Goal: Use online tool/utility: Utilize a website feature to perform a specific function

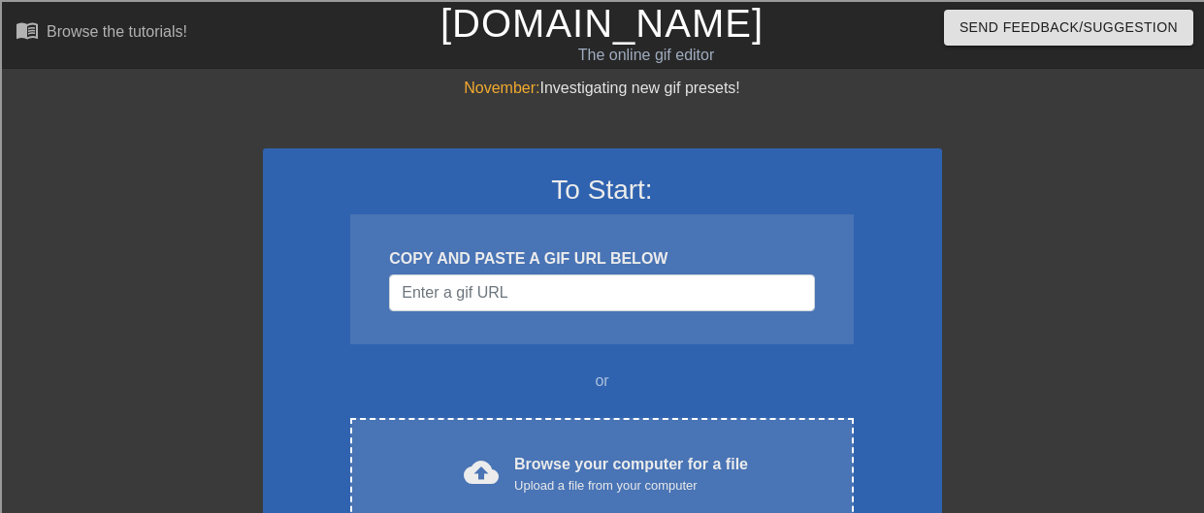
scroll to position [127, 0]
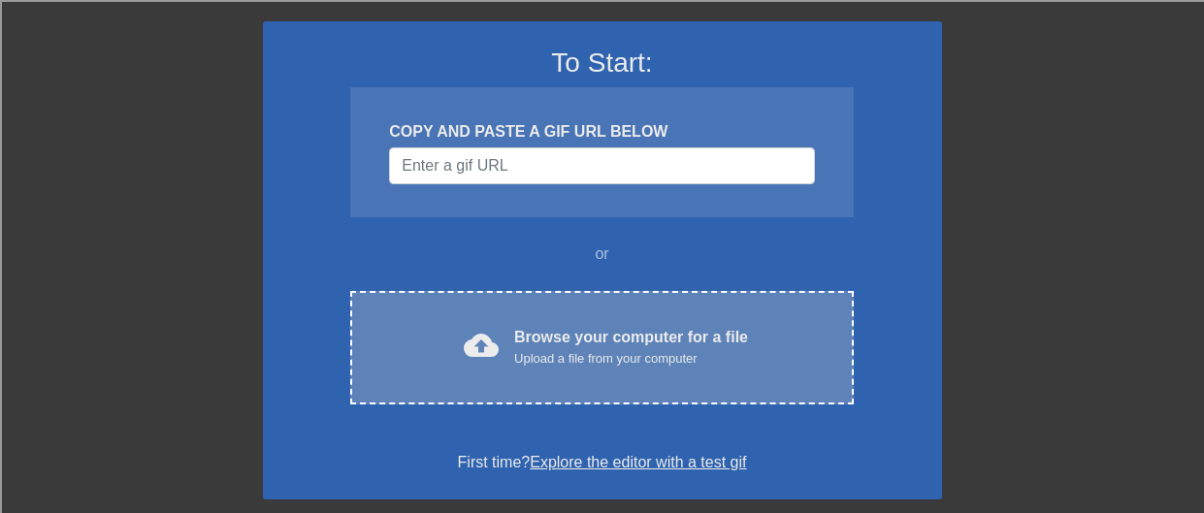
click at [568, 332] on div "Browse your computer for a file Upload a file from your computer" at bounding box center [631, 347] width 234 height 43
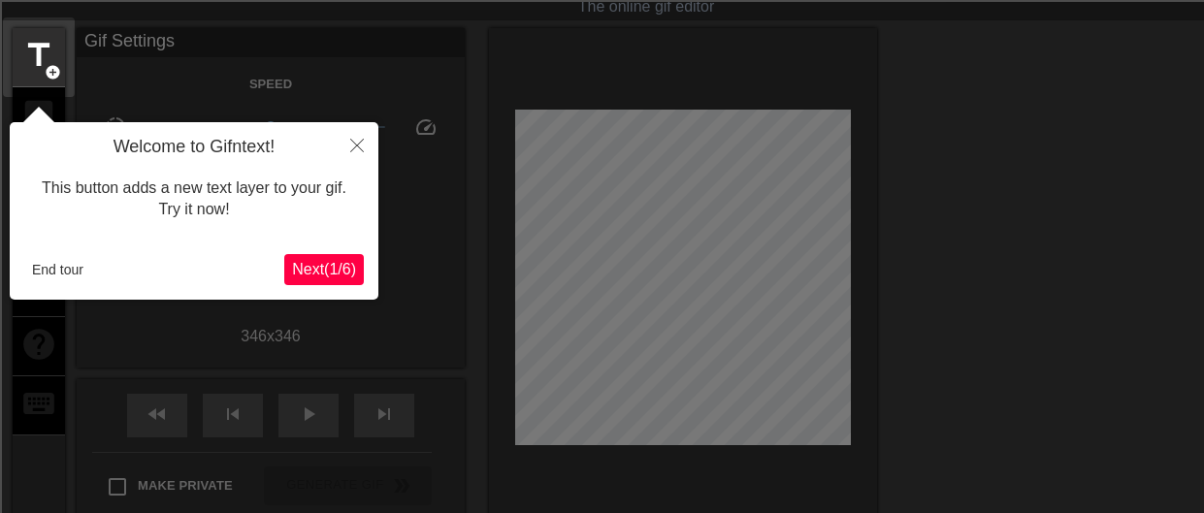
scroll to position [48, 0]
click at [340, 254] on button "Next ( 1 / 6 )" at bounding box center [324, 269] width 80 height 31
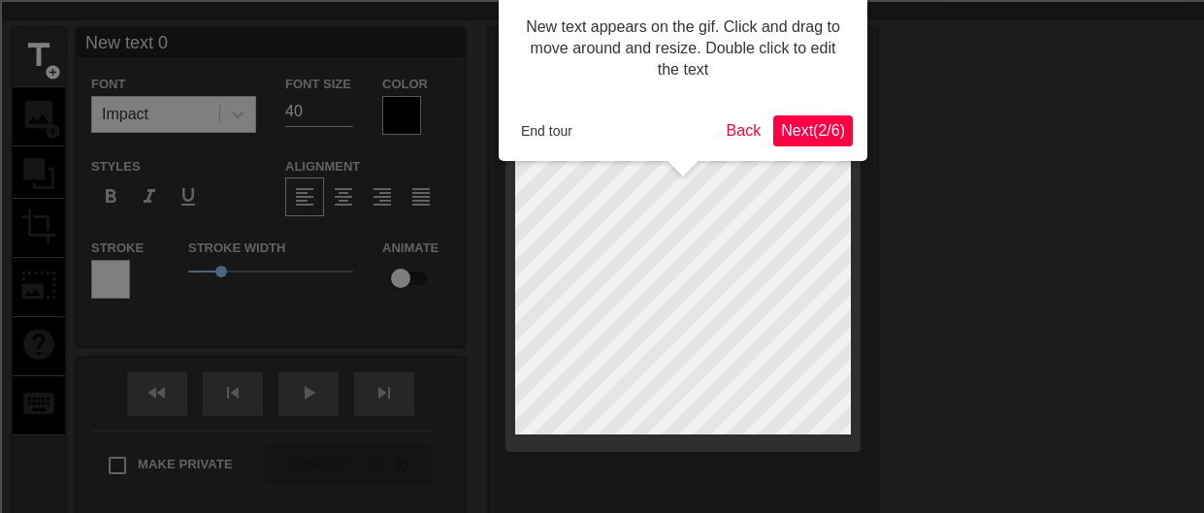
scroll to position [0, 0]
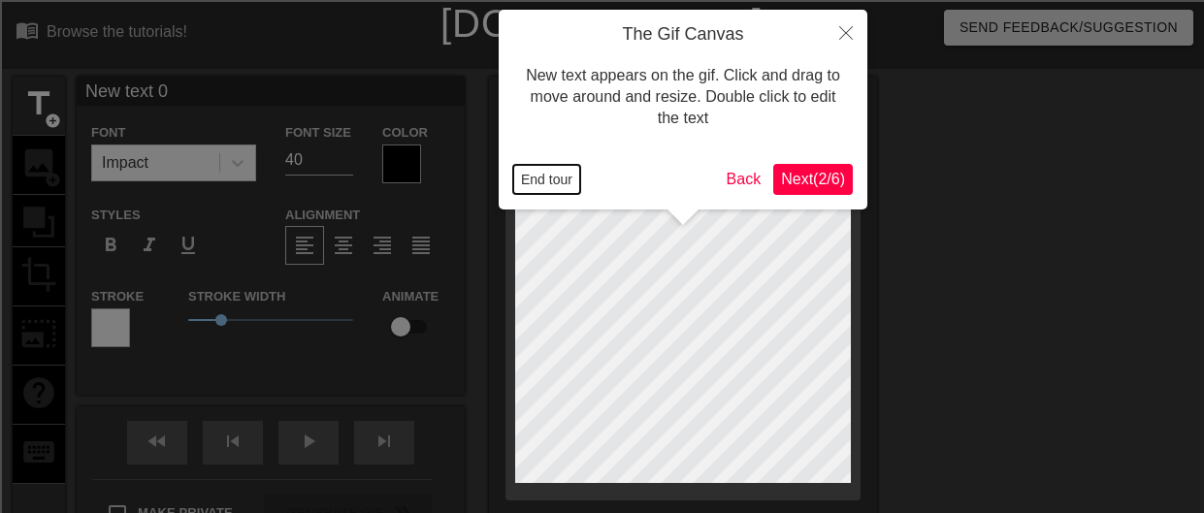
click at [561, 185] on button "End tour" at bounding box center [546, 179] width 67 height 29
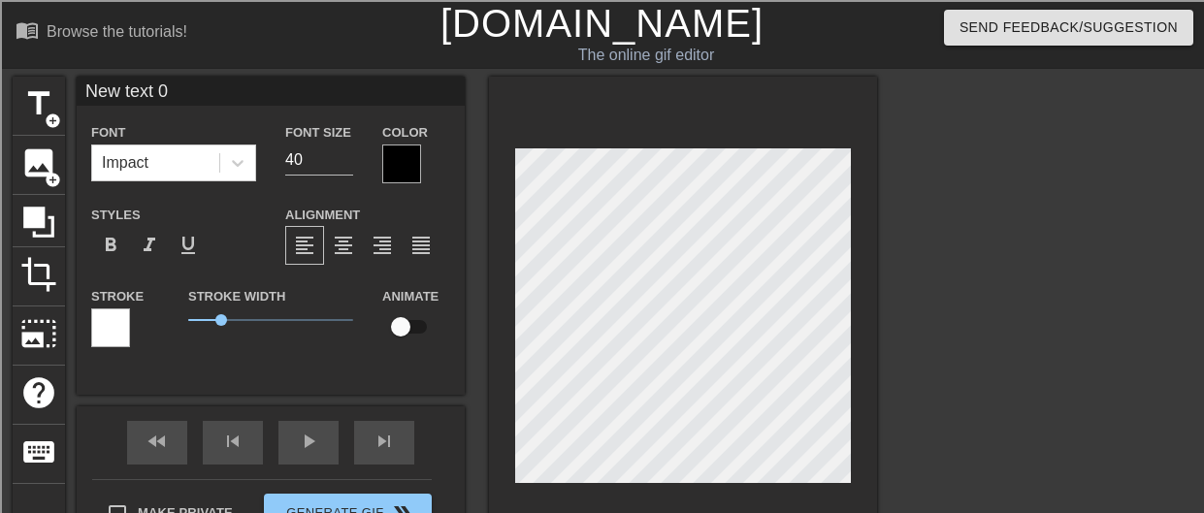
scroll to position [62, 0]
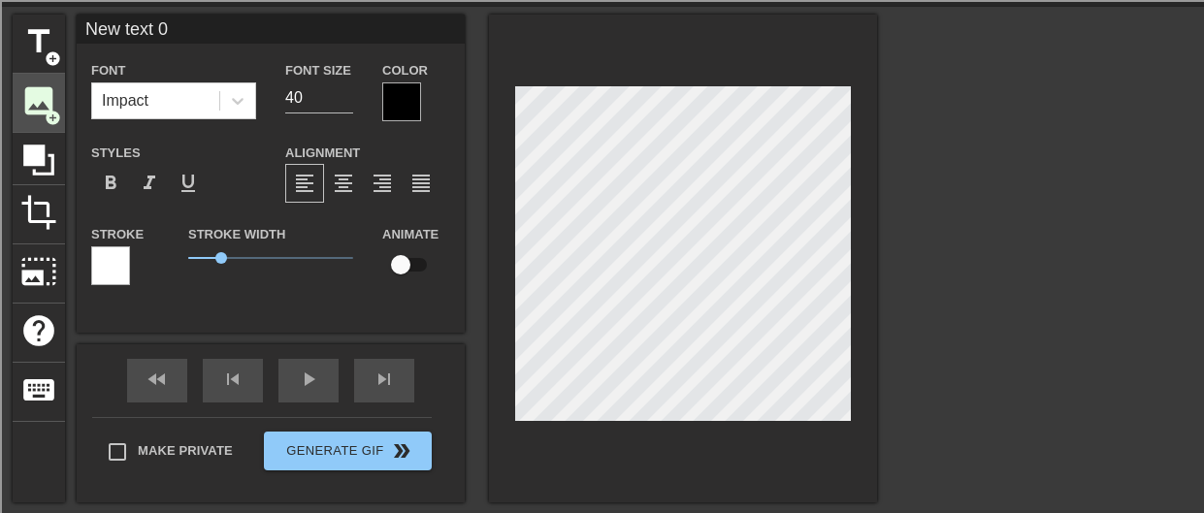
click at [54, 107] on span "image" at bounding box center [38, 100] width 37 height 37
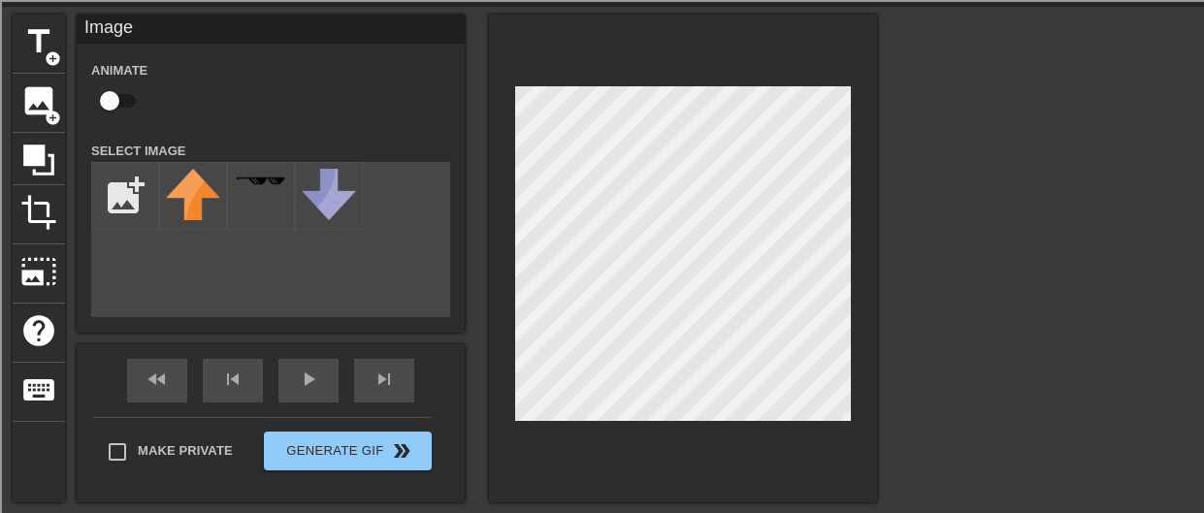
click at [124, 104] on input "checkbox" at bounding box center [109, 100] width 111 height 37
checkbox input "true"
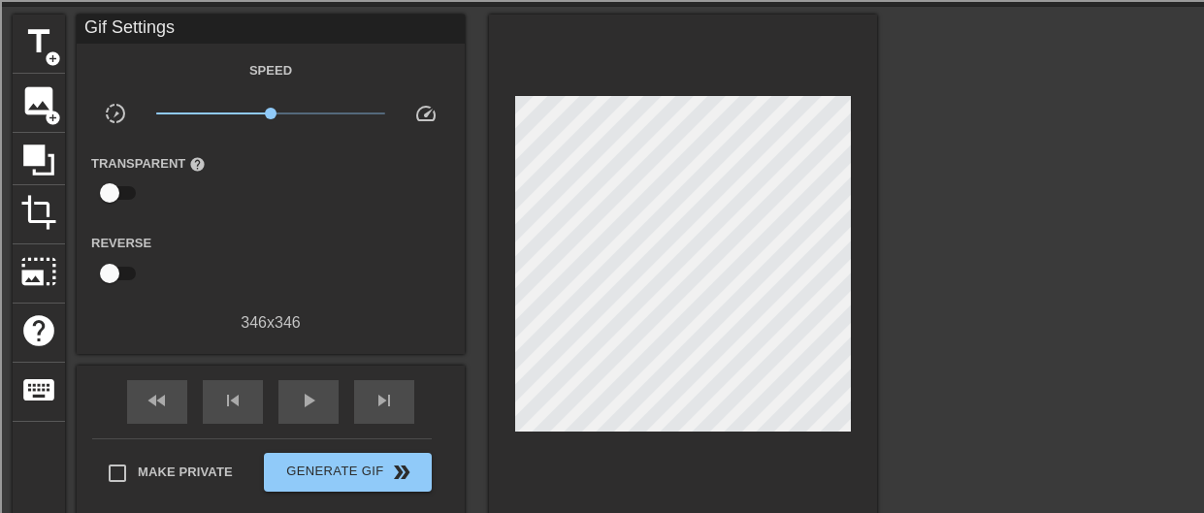
scroll to position [136, 0]
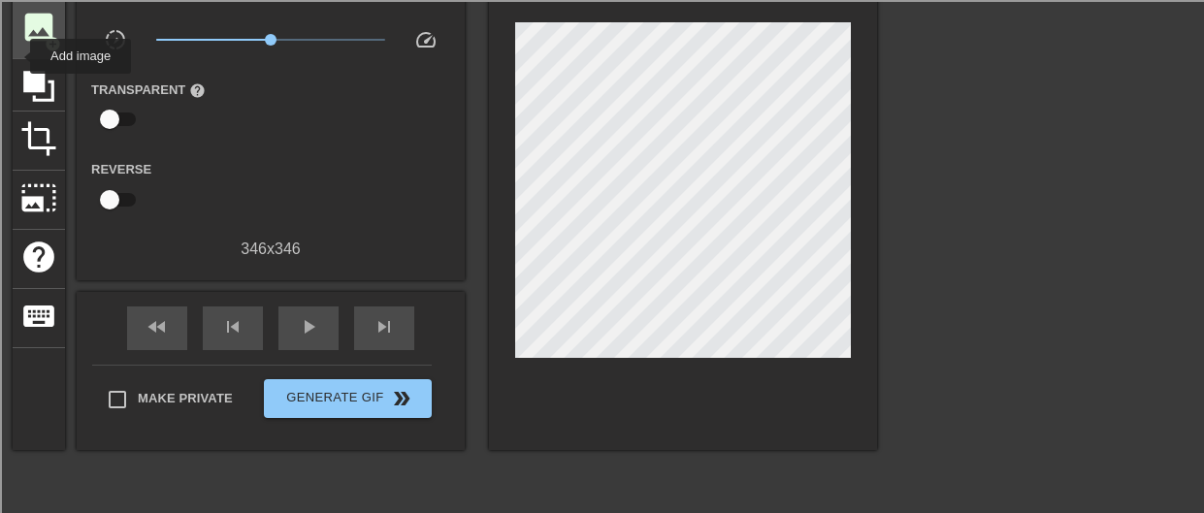
click at [24, 52] on div "image add_circle" at bounding box center [39, 29] width 52 height 59
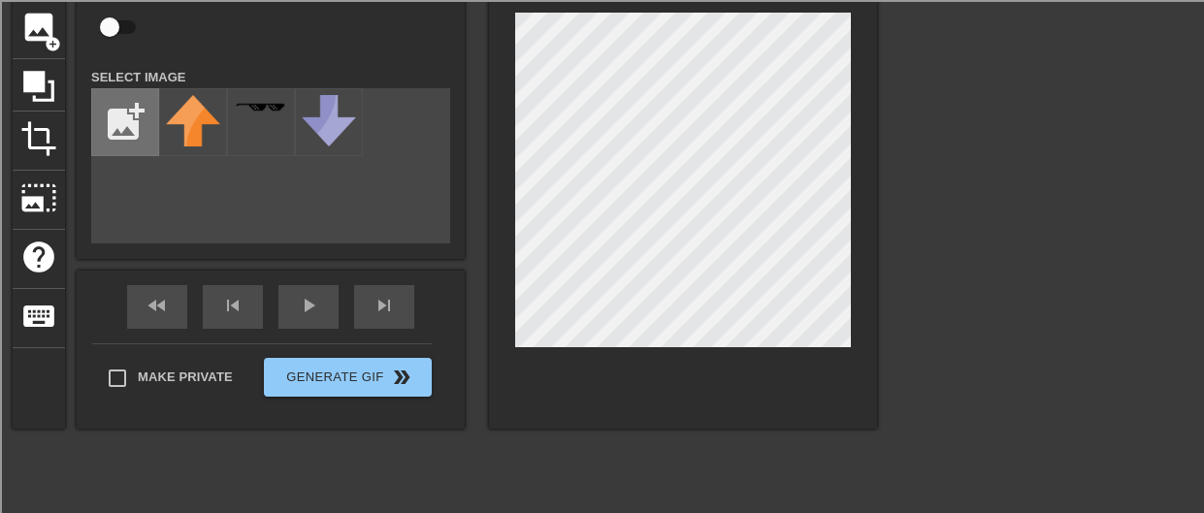
click at [140, 115] on input "file" at bounding box center [125, 122] width 66 height 66
click at [102, 96] on input "file" at bounding box center [125, 122] width 66 height 66
type input "C:\fakepath\1-16767_pumpkin-clipart.png"
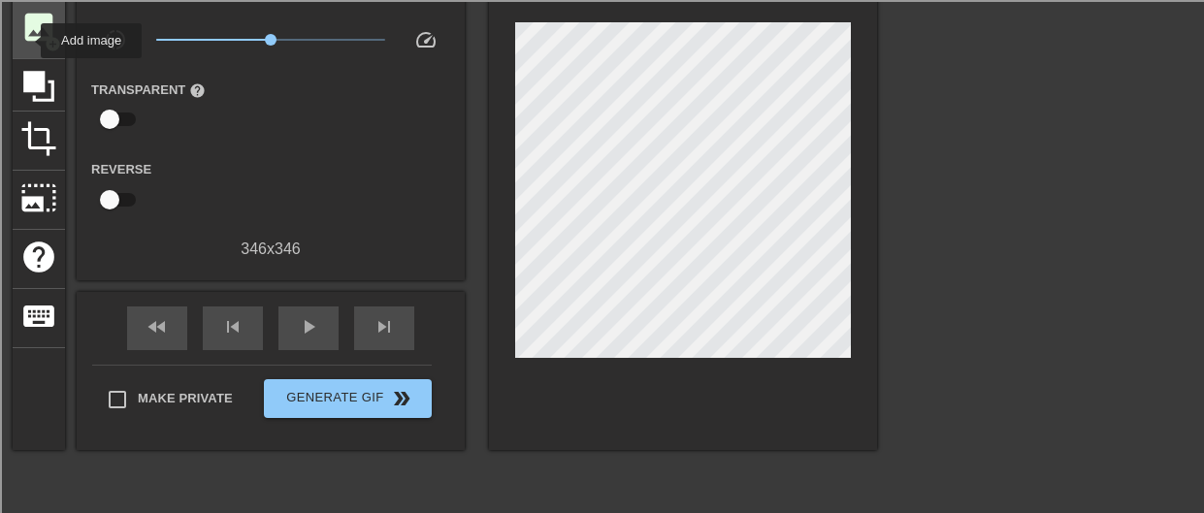
click at [28, 41] on span "image" at bounding box center [38, 27] width 37 height 37
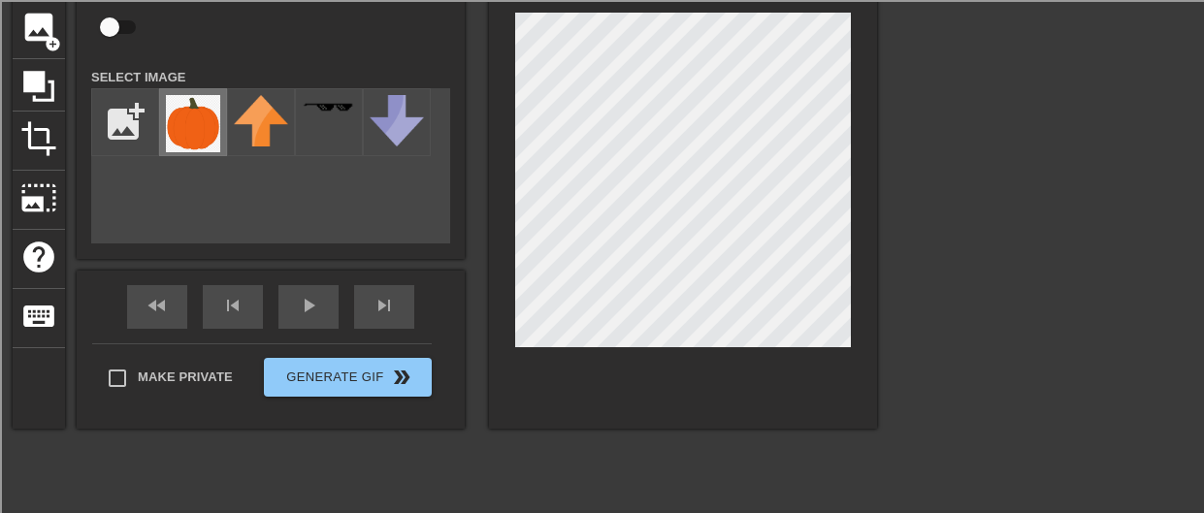
click at [187, 146] on img at bounding box center [193, 123] width 54 height 57
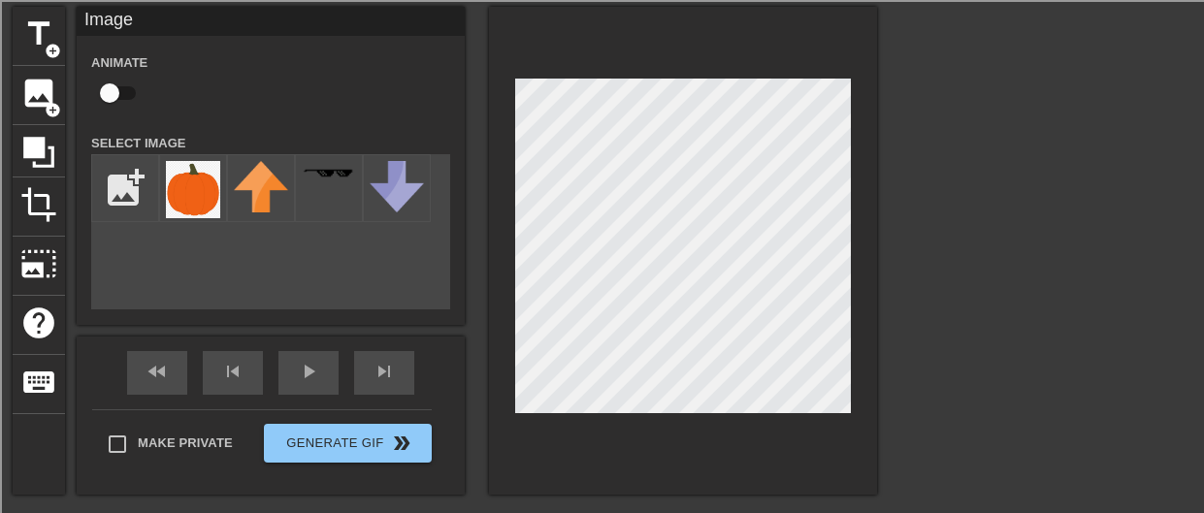
scroll to position [66, 0]
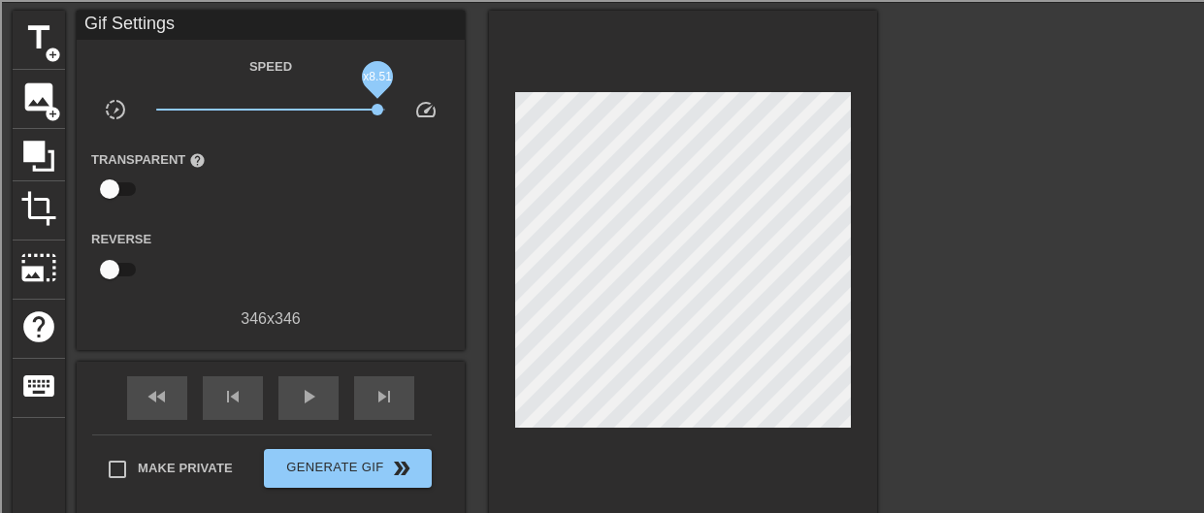
drag, startPoint x: 273, startPoint y: 109, endPoint x: 401, endPoint y: 119, distance: 127.5
click at [401, 119] on div "slow_motion_video x8.51 speed" at bounding box center [271, 113] width 388 height 30
click at [432, 303] on div "Speed slow_motion_video x10.0 speed Transparent help Reverse 346 x 346" at bounding box center [270, 192] width 359 height 276
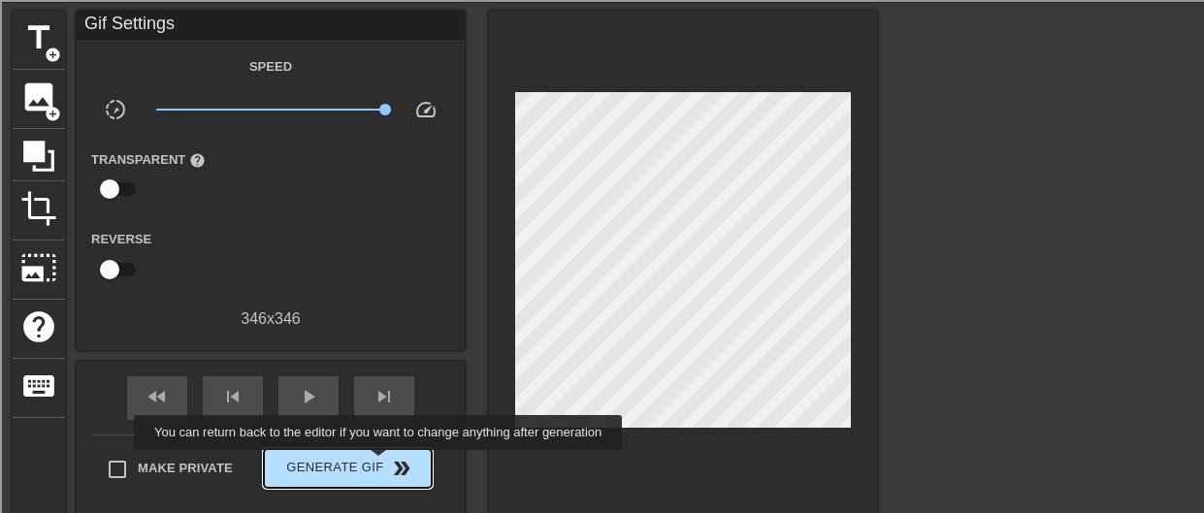
click at [369, 474] on span "Generate Gif double_arrow" at bounding box center [348, 468] width 152 height 23
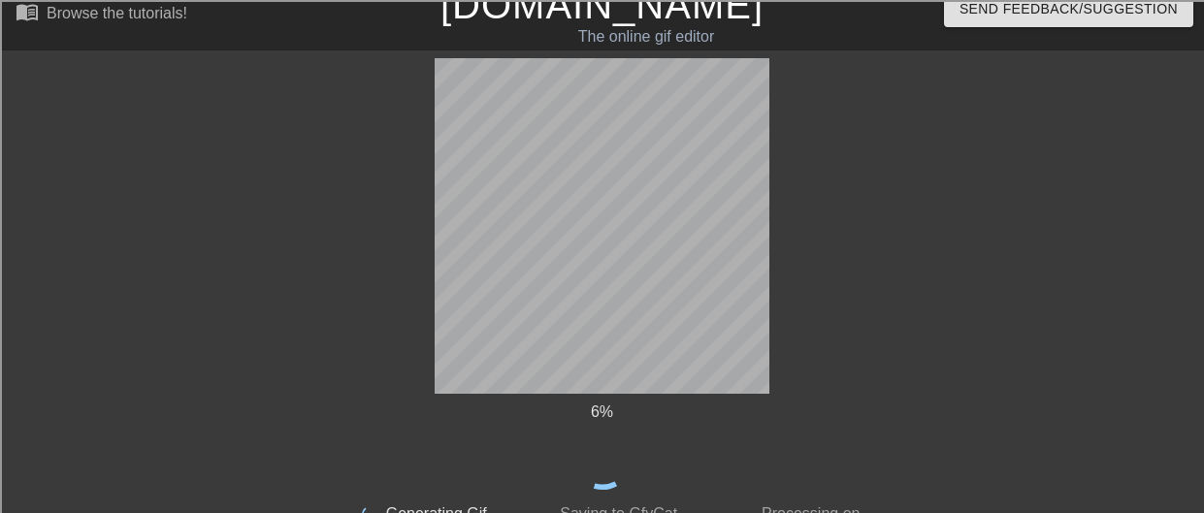
scroll to position [29, 0]
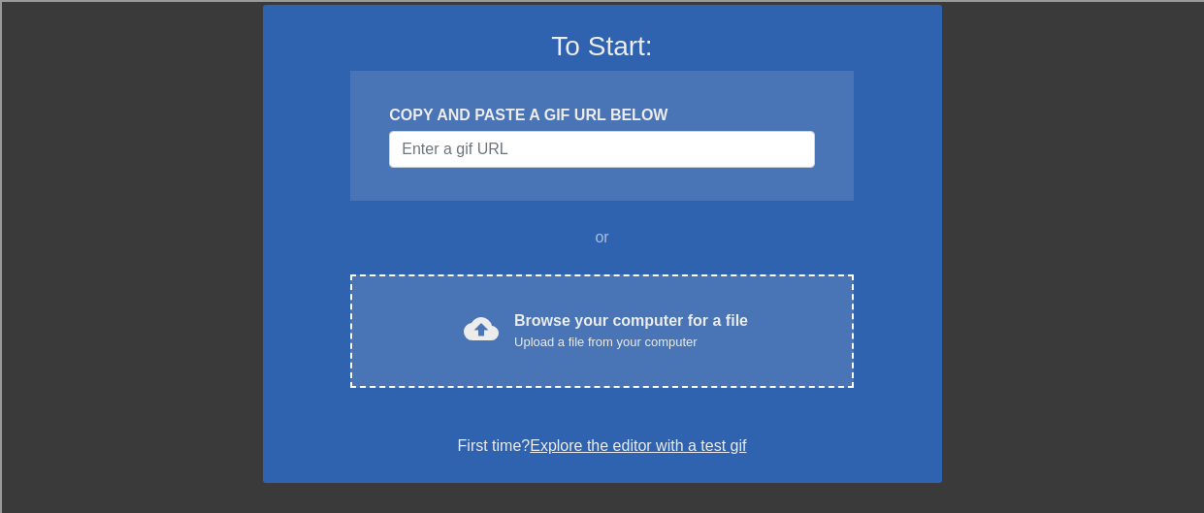
scroll to position [171, 0]
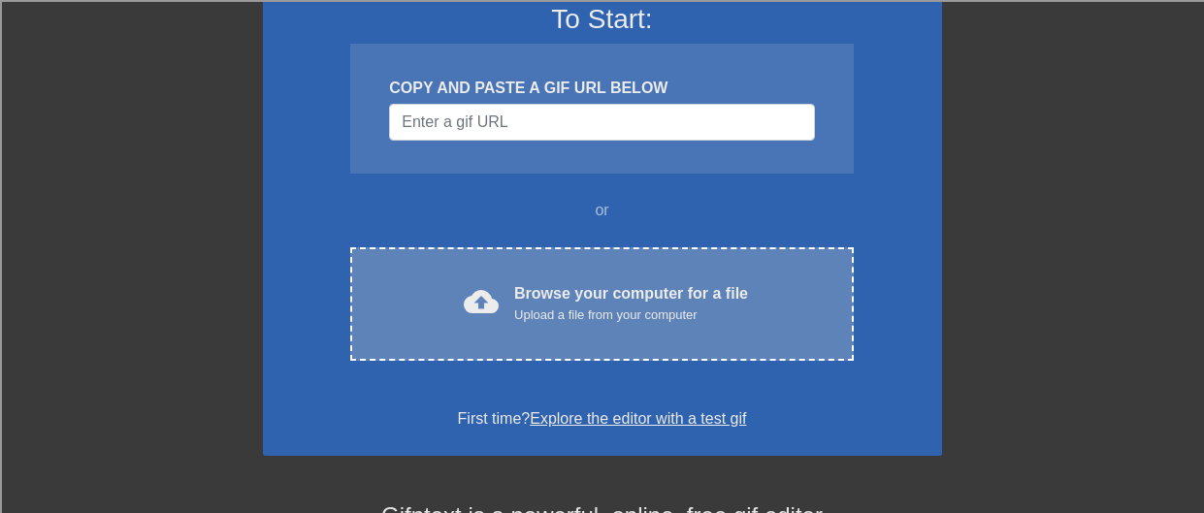
click at [536, 282] on div "Browse your computer for a file Upload a file from your computer" at bounding box center [631, 303] width 234 height 43
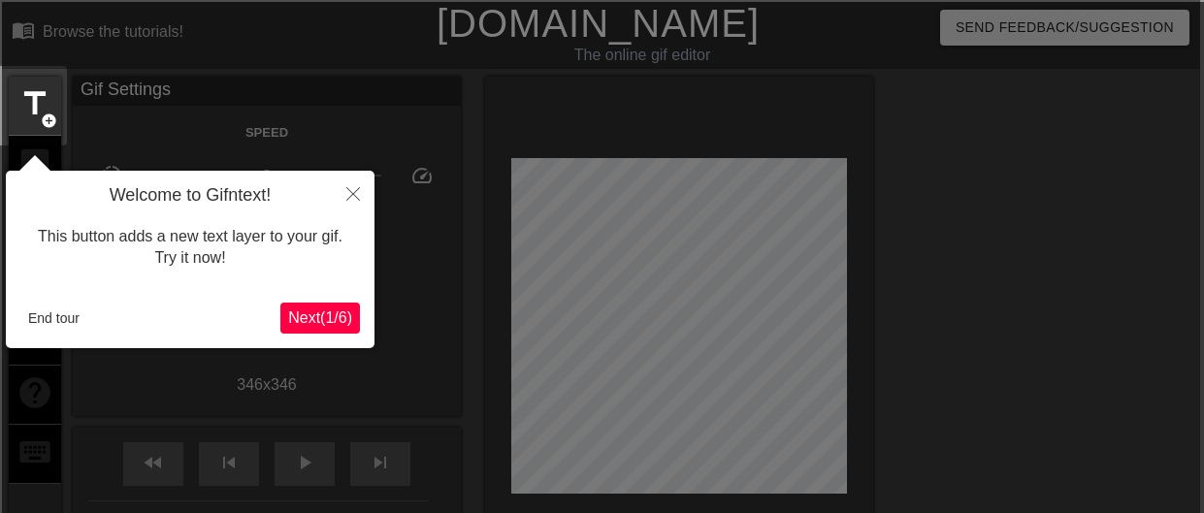
scroll to position [12, 4]
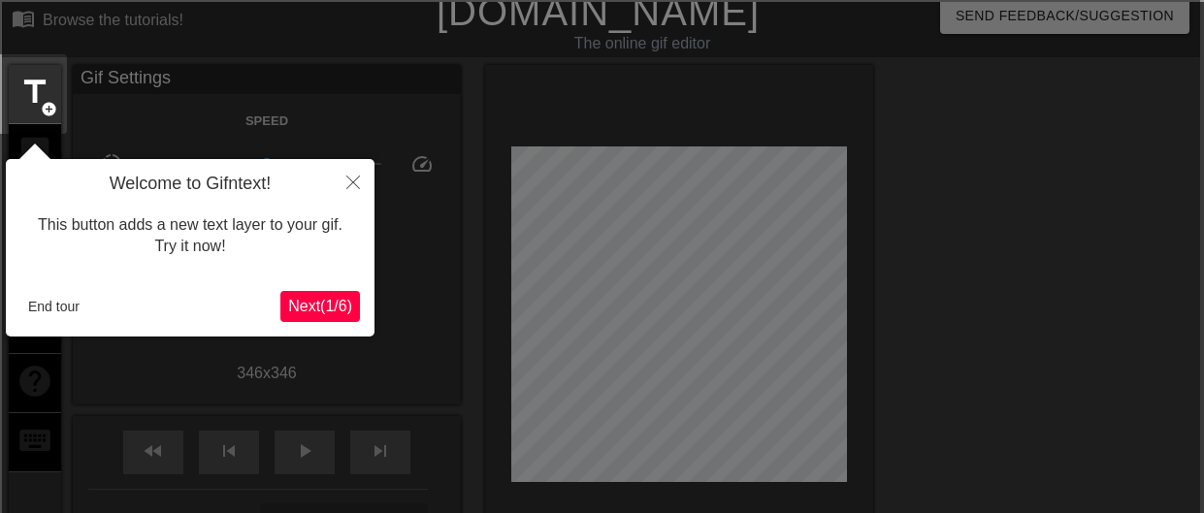
click at [296, 298] on span "Next ( 1 / 6 )" at bounding box center [320, 306] width 64 height 16
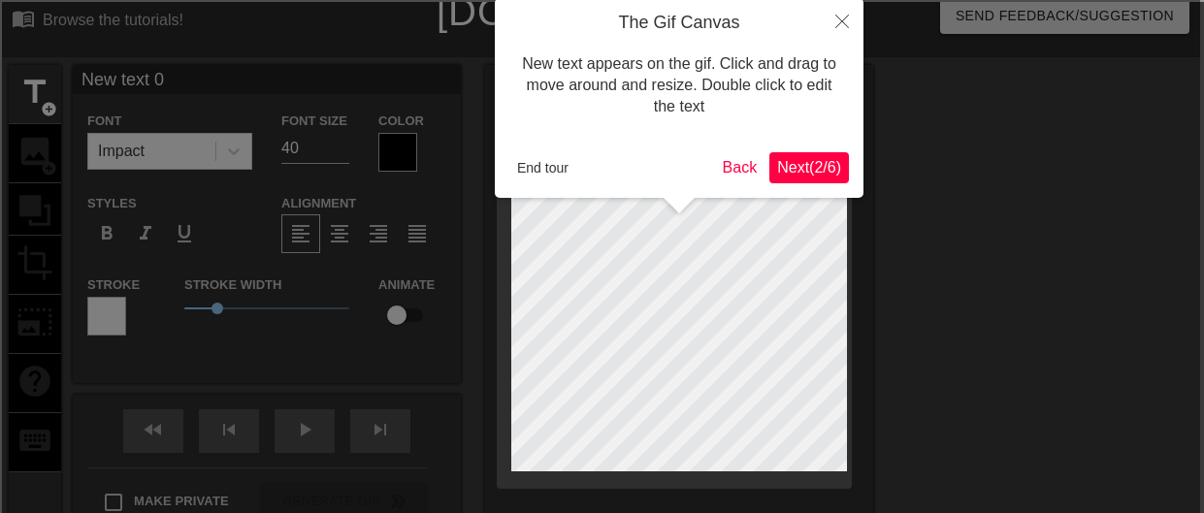
scroll to position [0, 4]
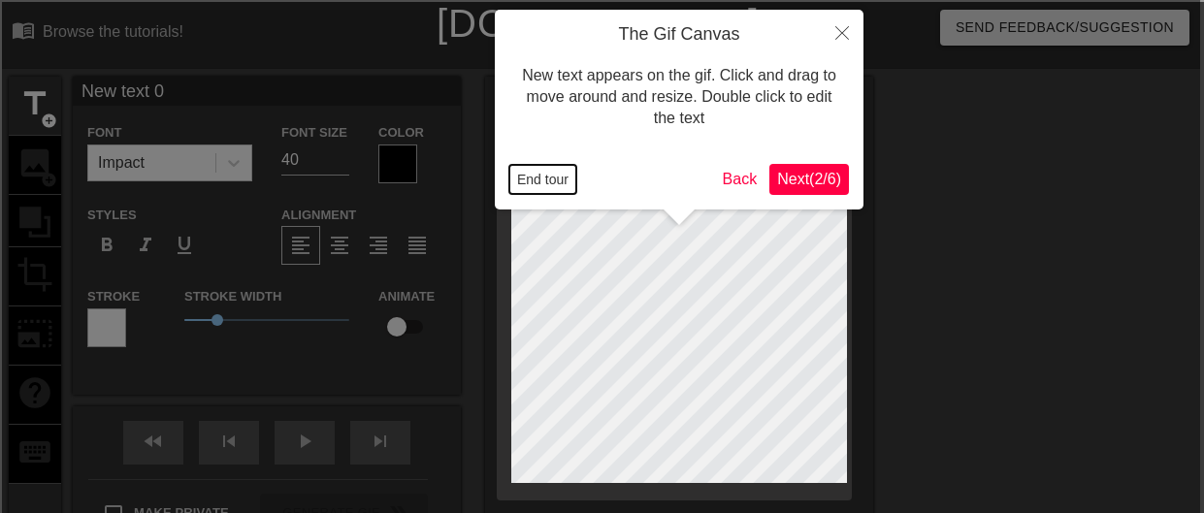
click at [532, 179] on button "End tour" at bounding box center [542, 179] width 67 height 29
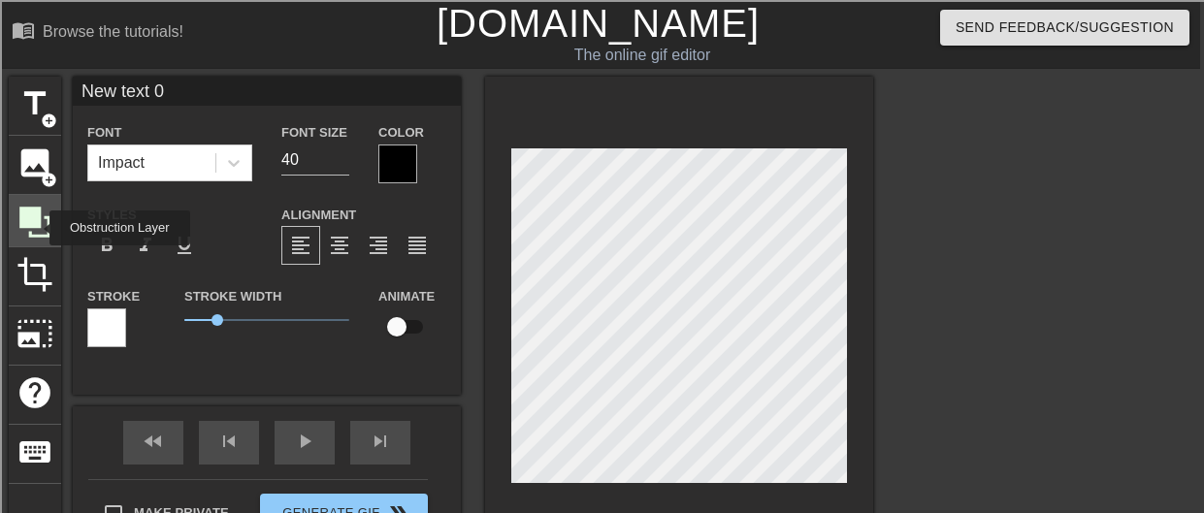
click at [37, 228] on icon at bounding box center [34, 222] width 31 height 31
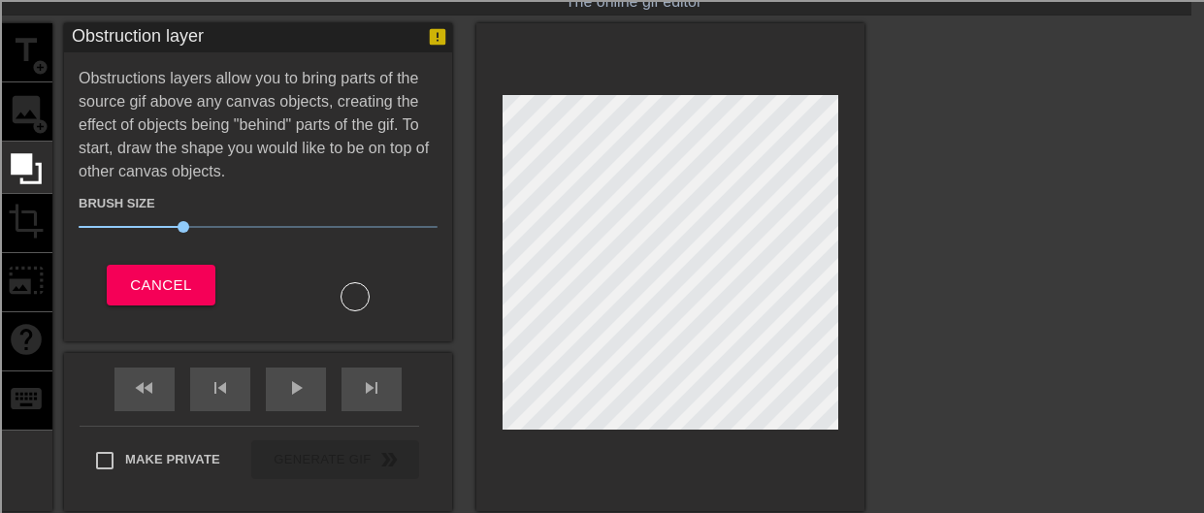
scroll to position [56, 13]
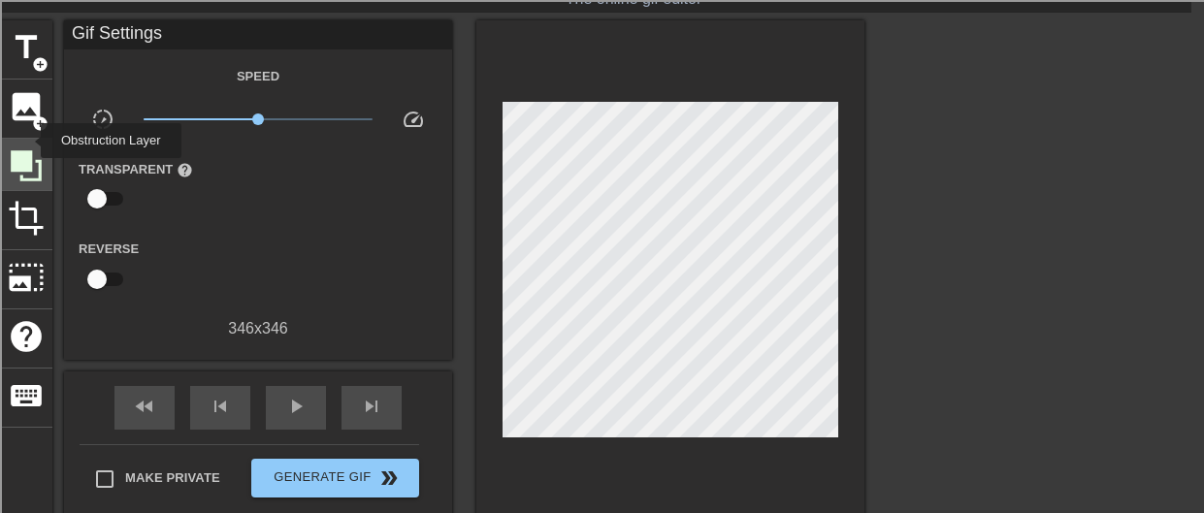
click at [29, 144] on div at bounding box center [26, 165] width 52 height 52
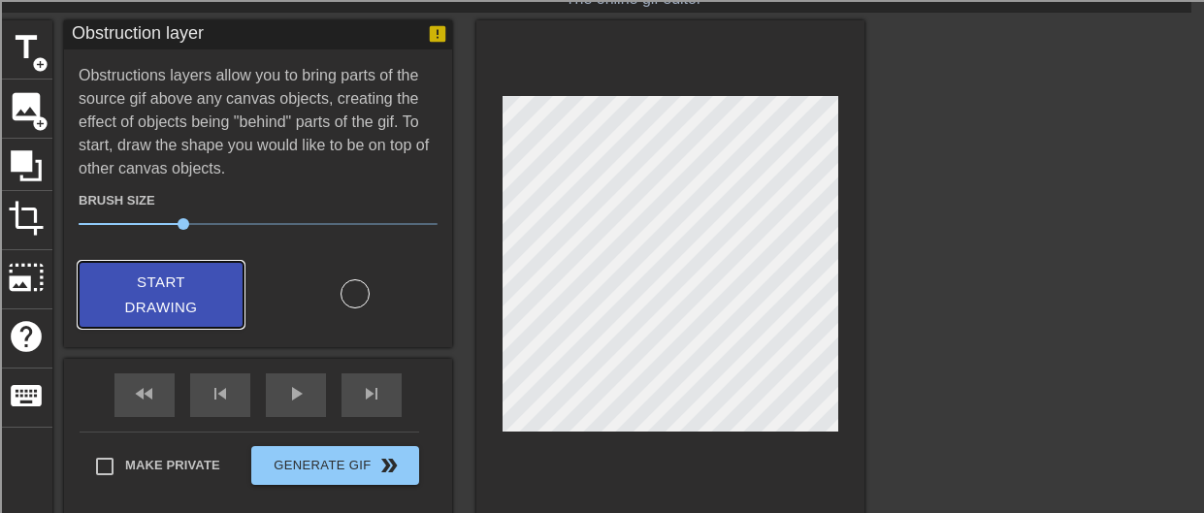
click at [208, 289] on span "Start Drawing" at bounding box center [161, 295] width 118 height 51
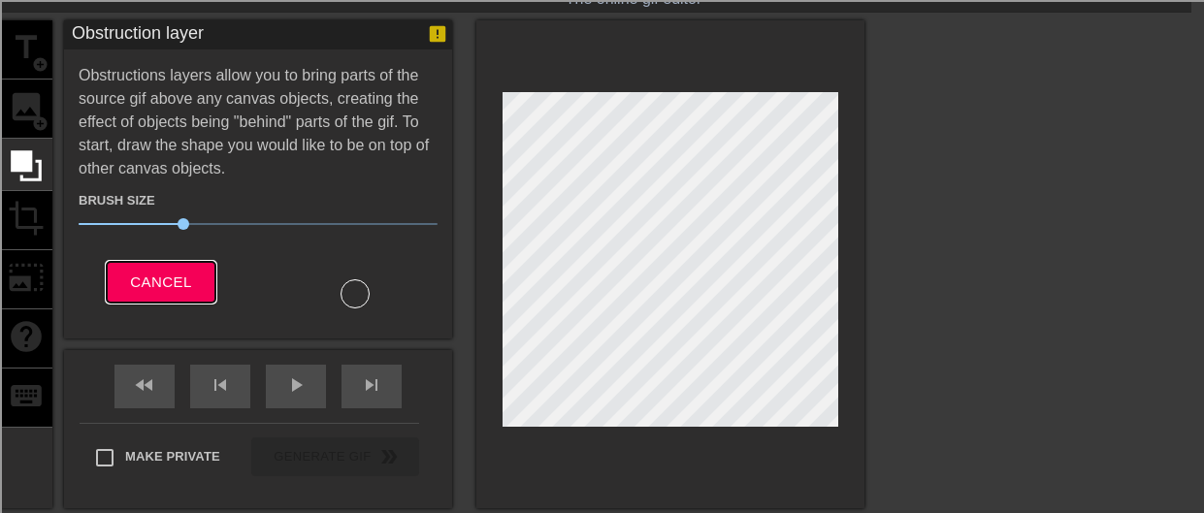
click at [173, 275] on span "Cancel" at bounding box center [160, 282] width 61 height 25
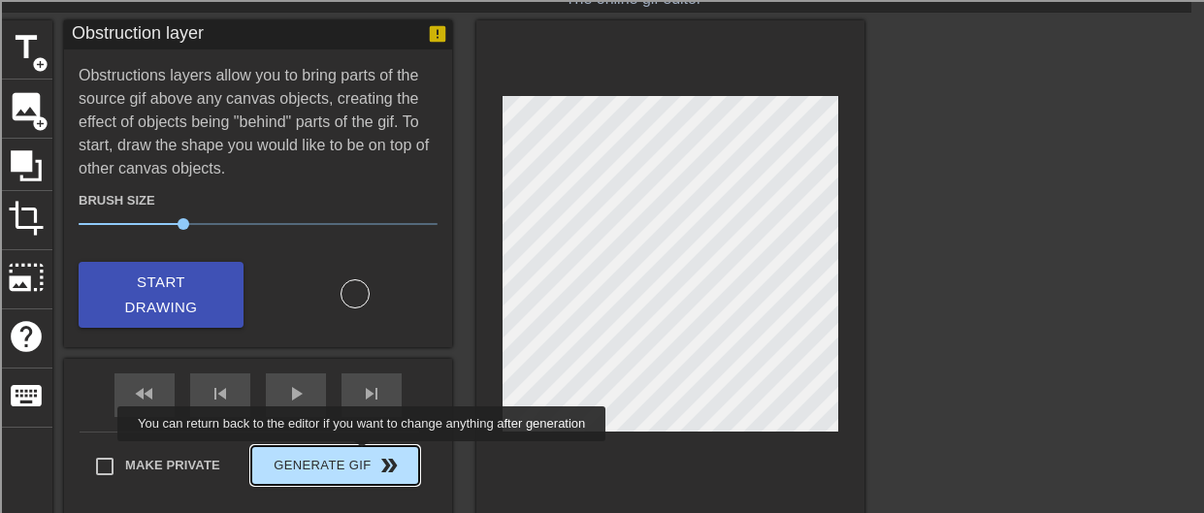
click at [362, 456] on div "Make Private Generate Gif double_arrow" at bounding box center [249, 470] width 339 height 77
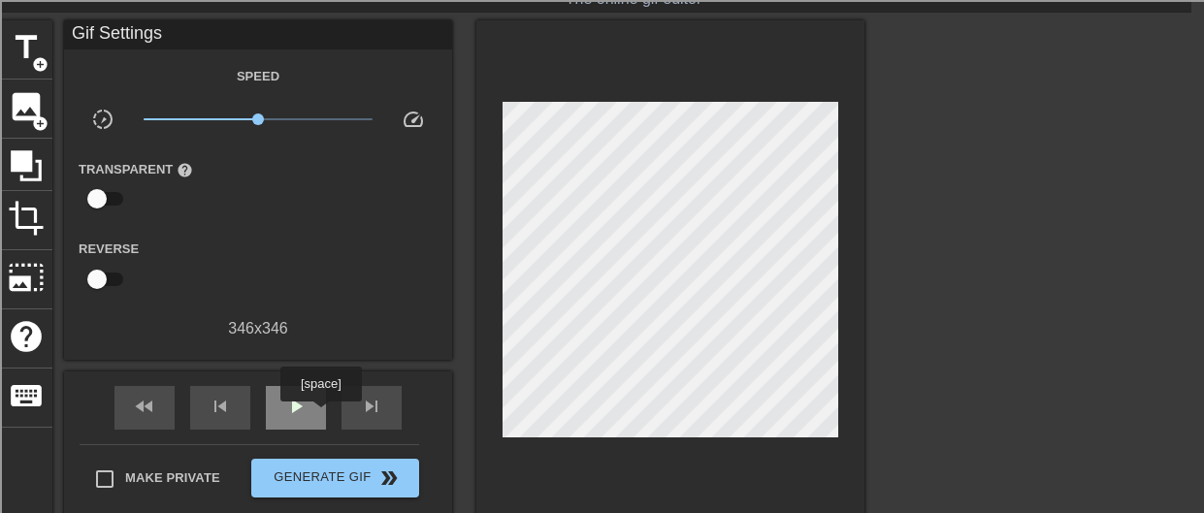
click at [315, 415] on div "play_arrow" at bounding box center [296, 408] width 60 height 44
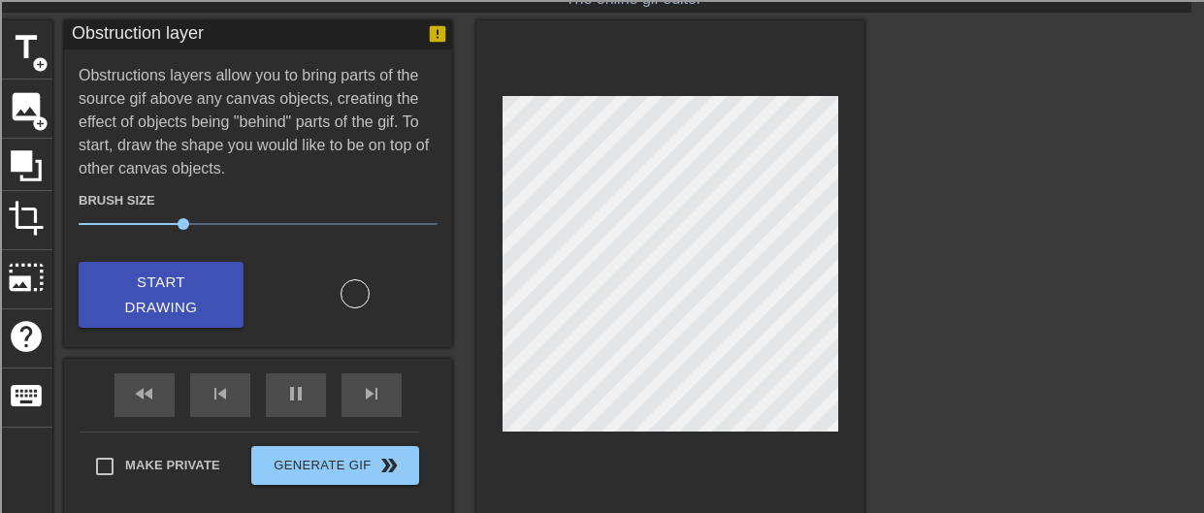
click at [287, 293] on div at bounding box center [355, 299] width 194 height 59
drag, startPoint x: 199, startPoint y: 225, endPoint x: 247, endPoint y: 228, distance: 48.6
click at [247, 228] on span "40" at bounding box center [258, 223] width 359 height 23
click at [182, 291] on span "Start Drawing" at bounding box center [161, 295] width 118 height 51
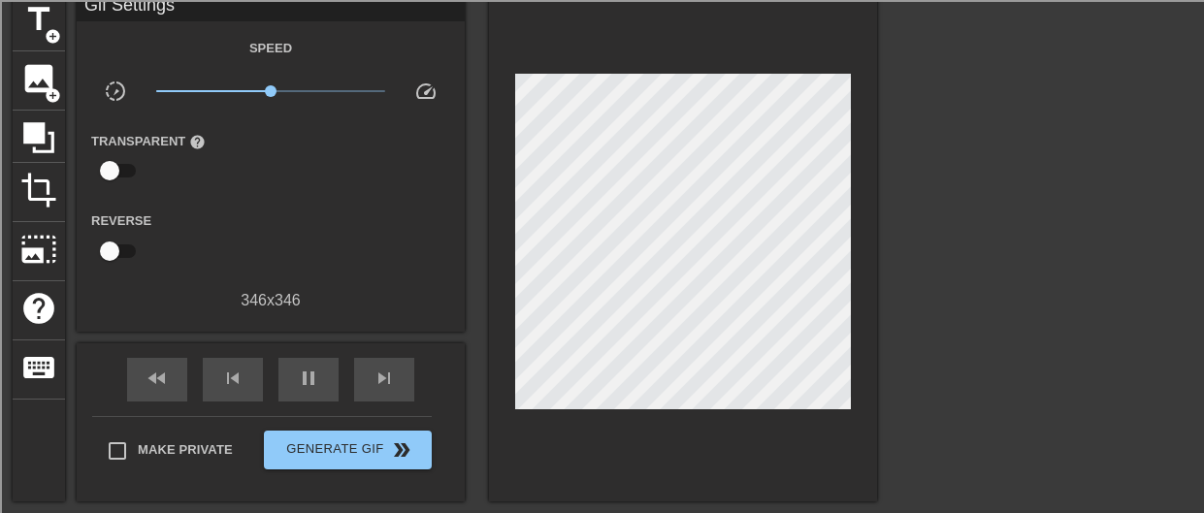
scroll to position [83, 0]
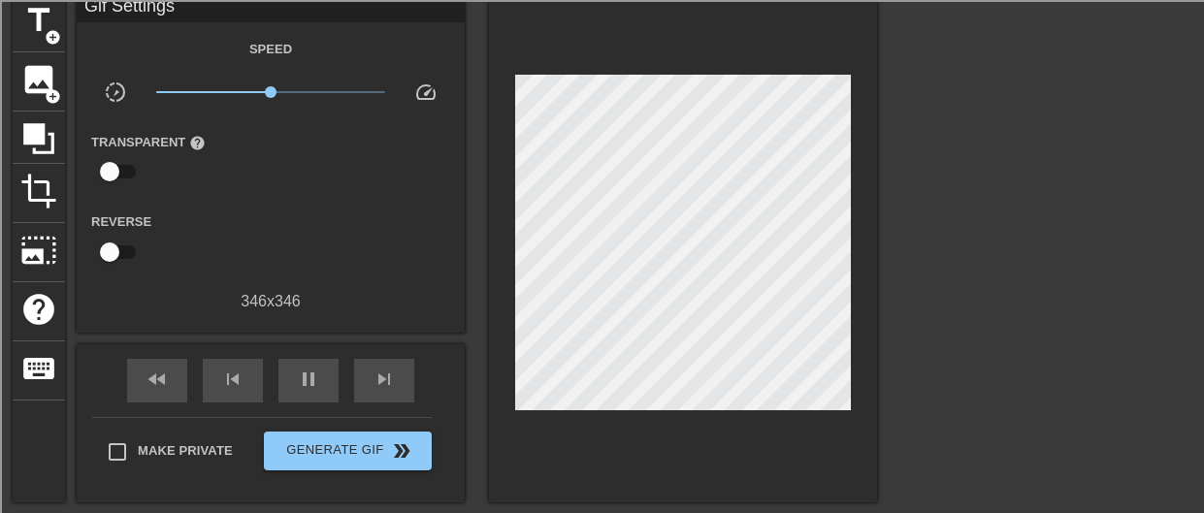
click at [120, 174] on input "checkbox" at bounding box center [109, 171] width 111 height 37
checkbox input "true"
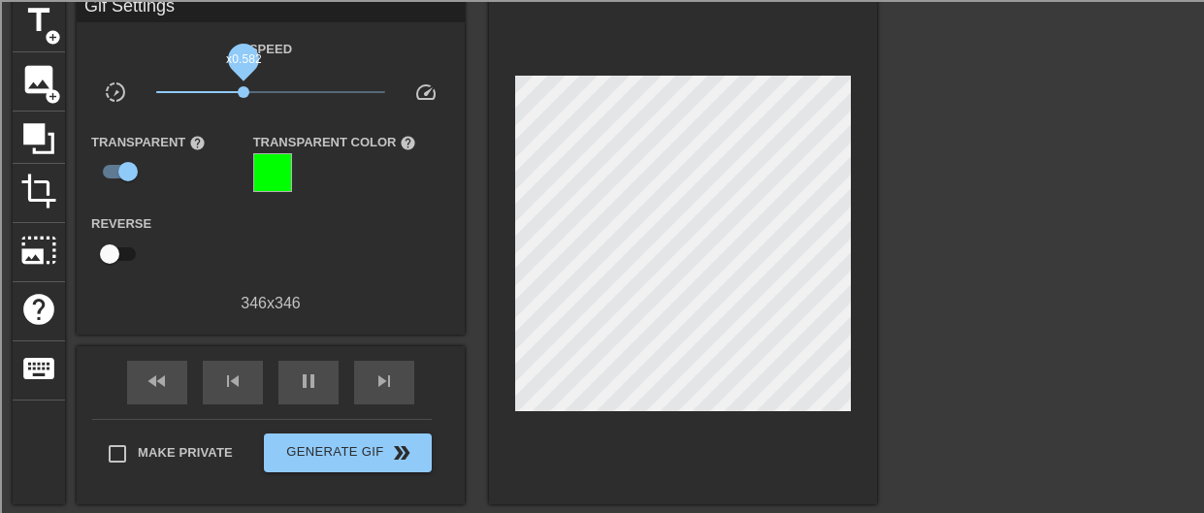
drag, startPoint x: 264, startPoint y: 81, endPoint x: 209, endPoint y: 88, distance: 54.7
click at [209, 88] on span "x0.582" at bounding box center [271, 91] width 230 height 23
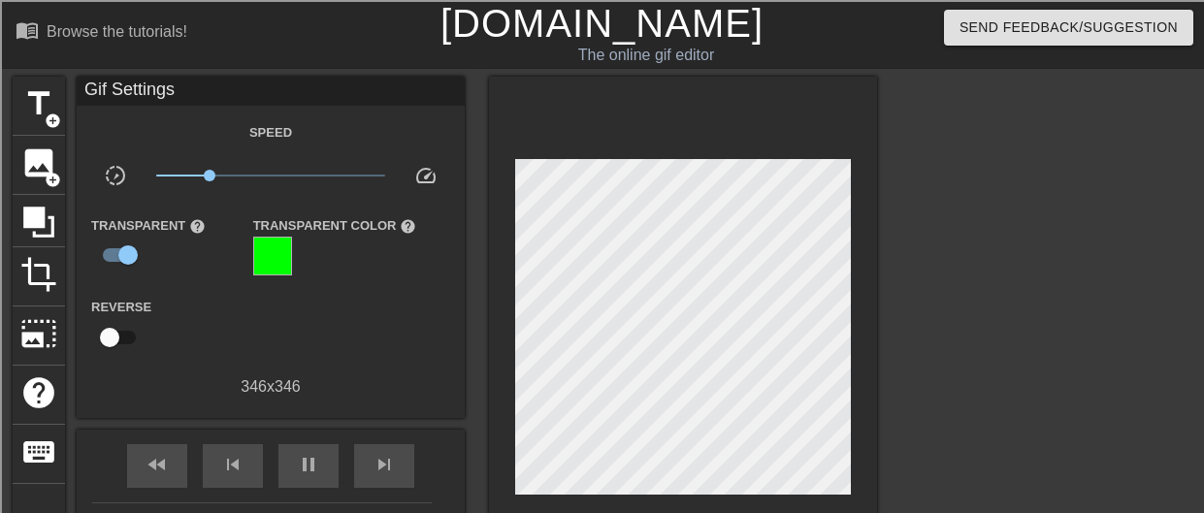
scroll to position [7, 0]
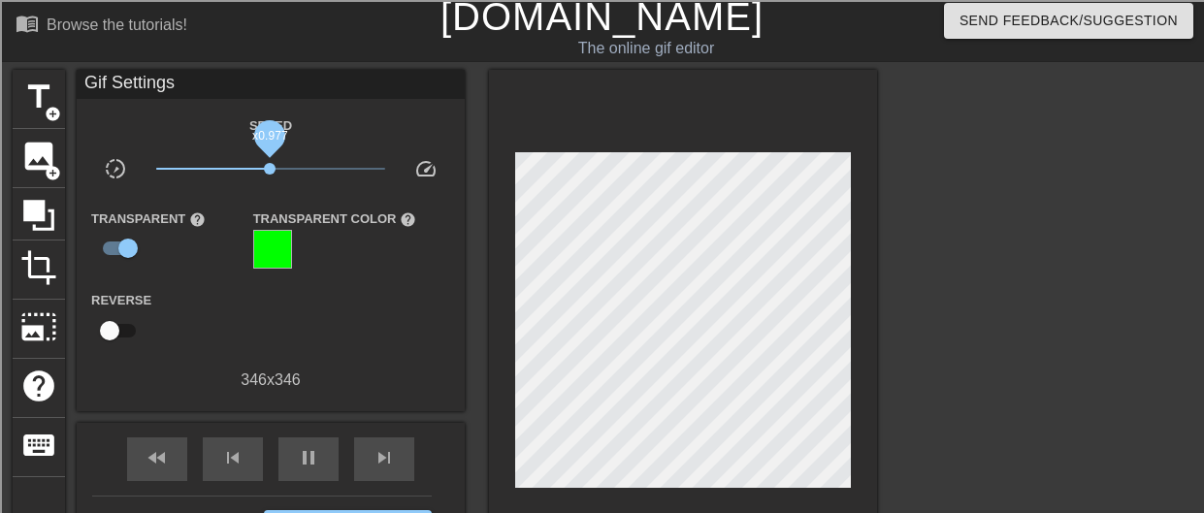
drag, startPoint x: 211, startPoint y: 168, endPoint x: 271, endPoint y: 167, distance: 59.2
click at [271, 167] on span "x0.977" at bounding box center [270, 169] width 12 height 12
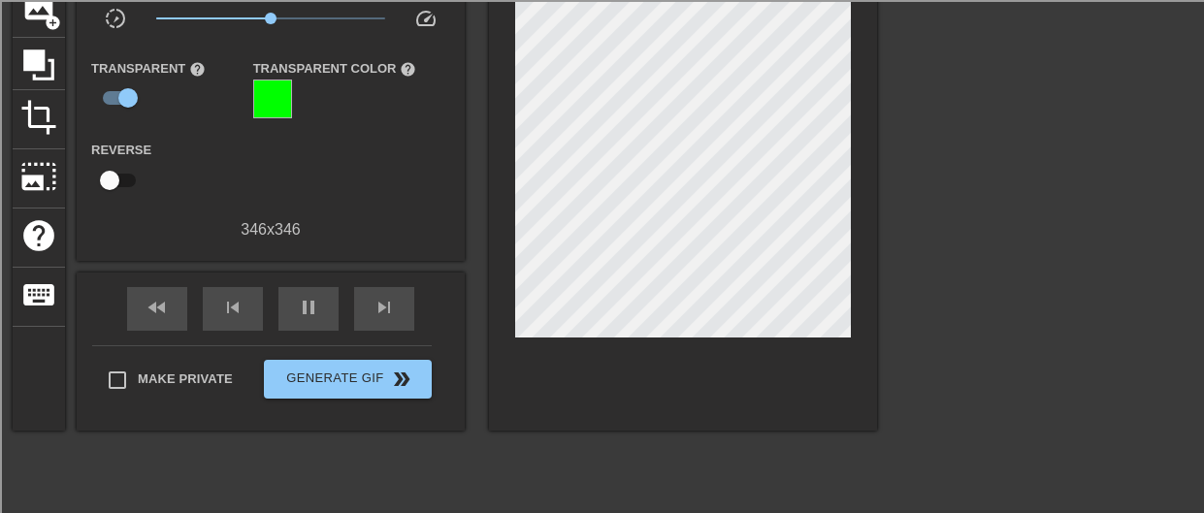
scroll to position [173, 0]
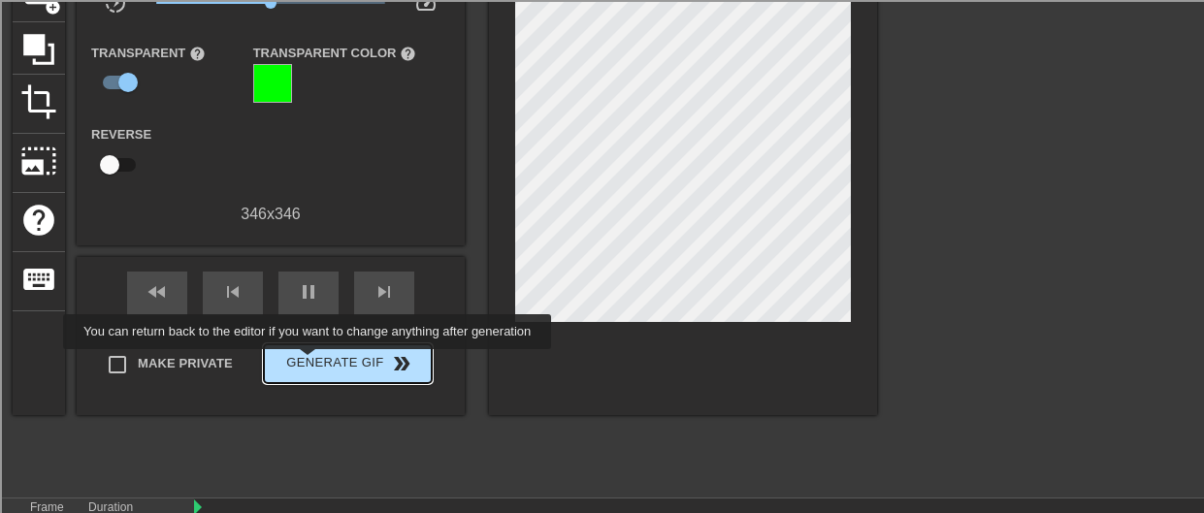
click at [311, 365] on span "Generate Gif double_arrow" at bounding box center [348, 363] width 152 height 23
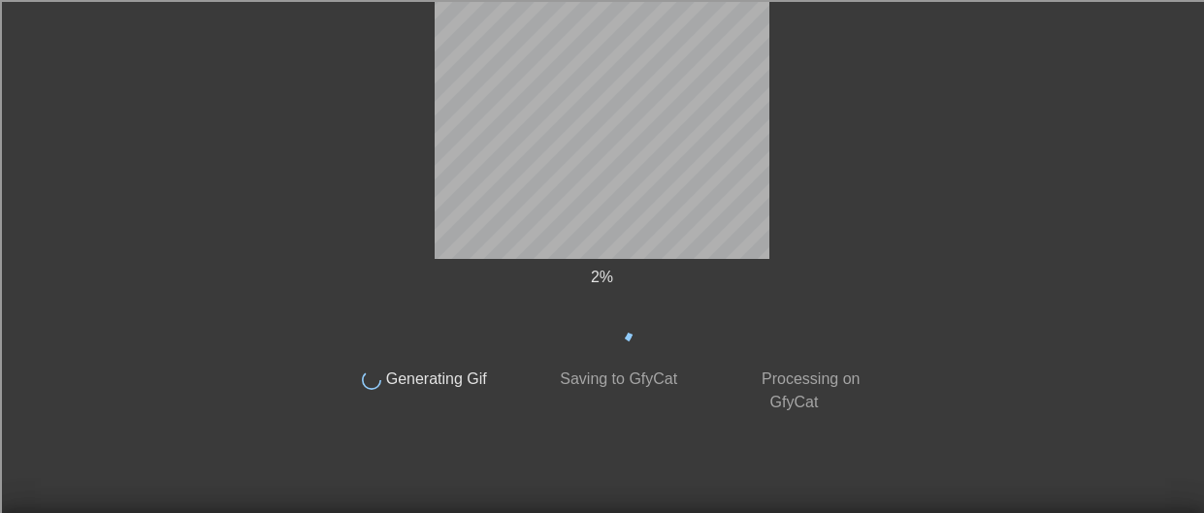
scroll to position [119, 0]
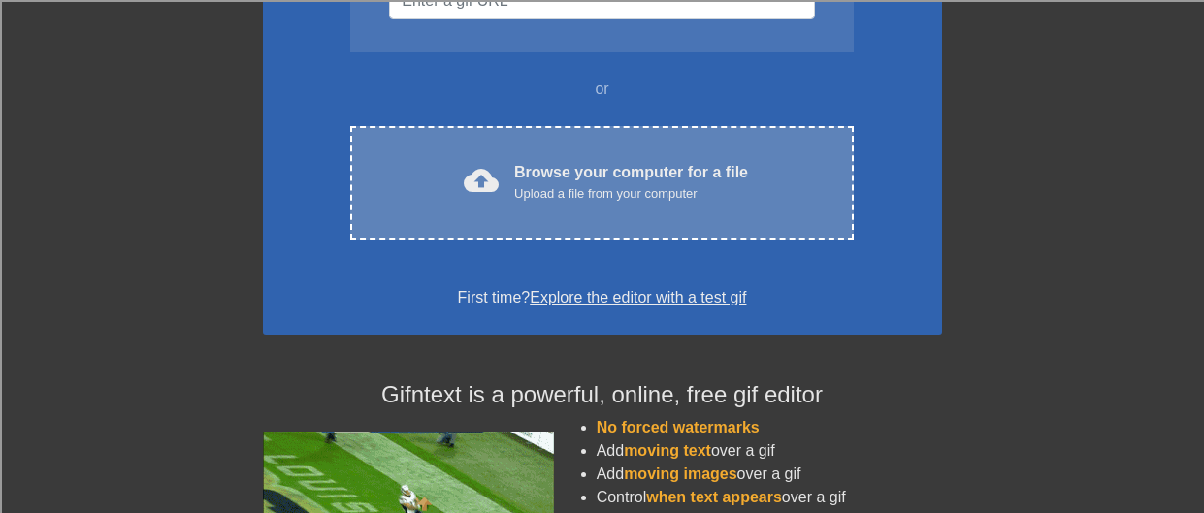
scroll to position [305, 0]
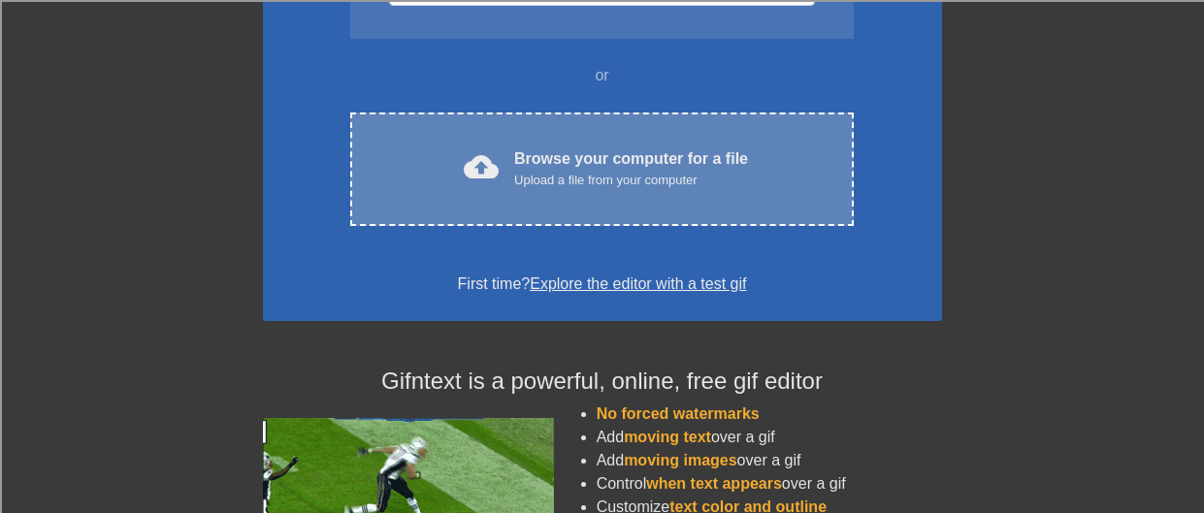
click at [545, 177] on div "Upload a file from your computer" at bounding box center [631, 180] width 234 height 19
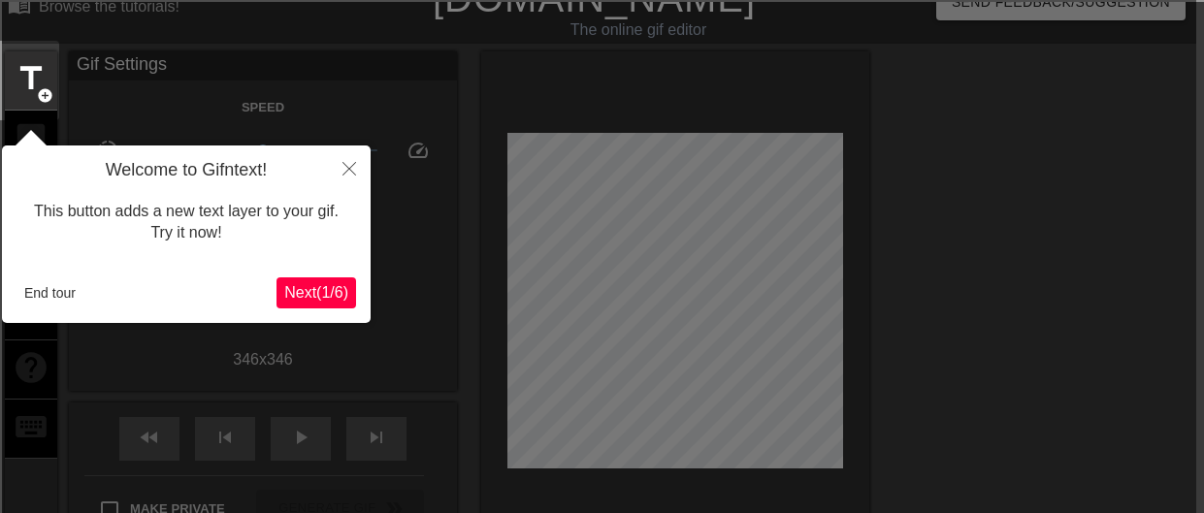
scroll to position [48, 8]
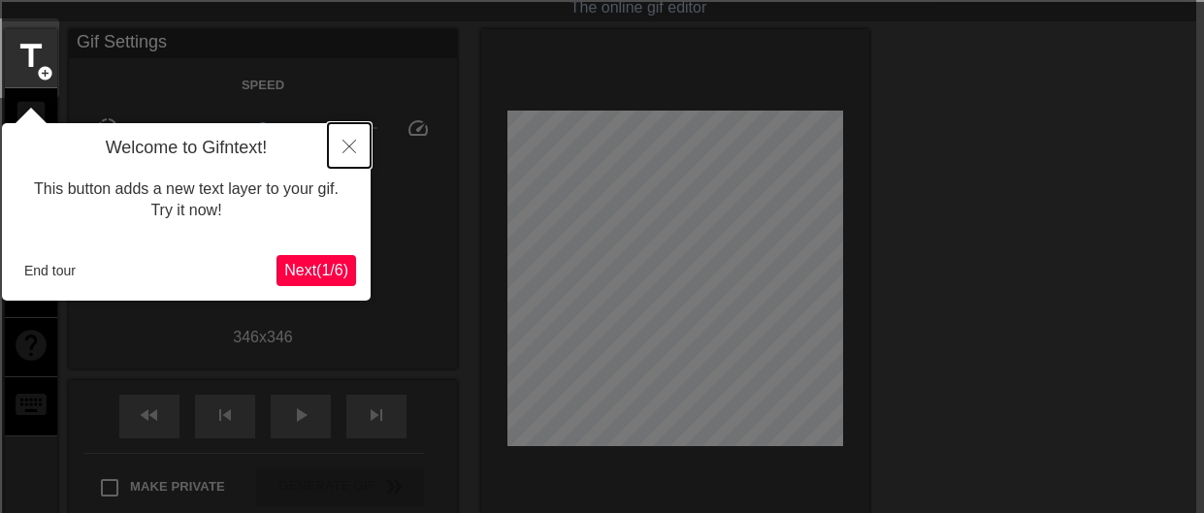
click at [351, 136] on button "Close" at bounding box center [349, 145] width 43 height 45
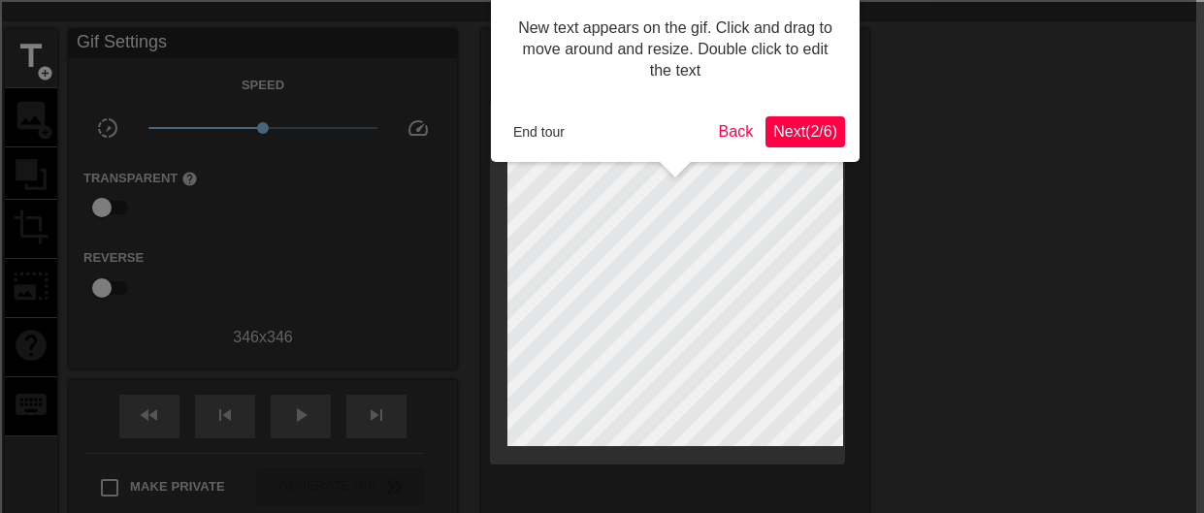
scroll to position [0, 8]
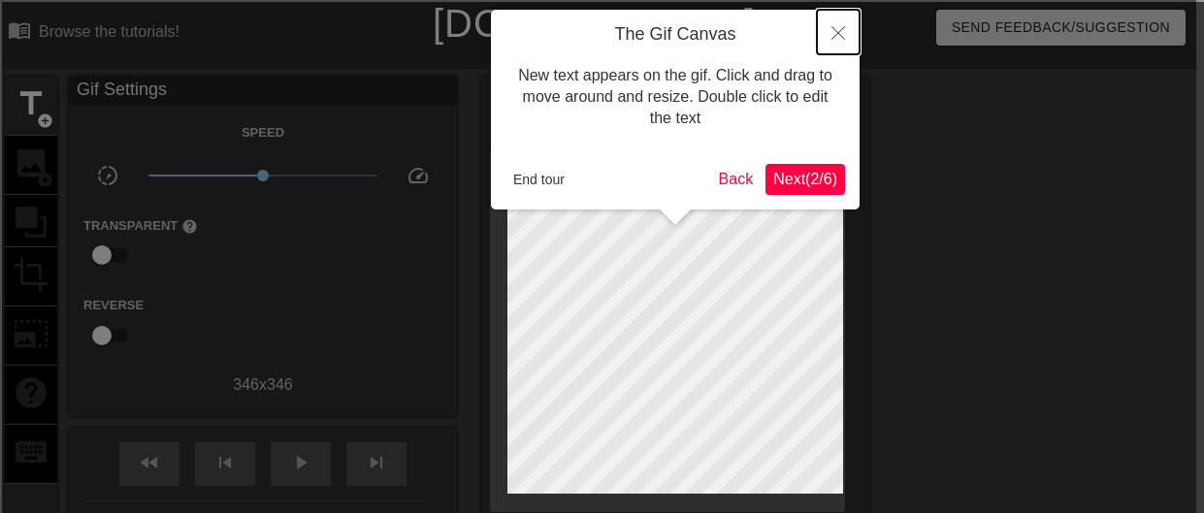
click at [832, 42] on button "Close" at bounding box center [838, 32] width 43 height 45
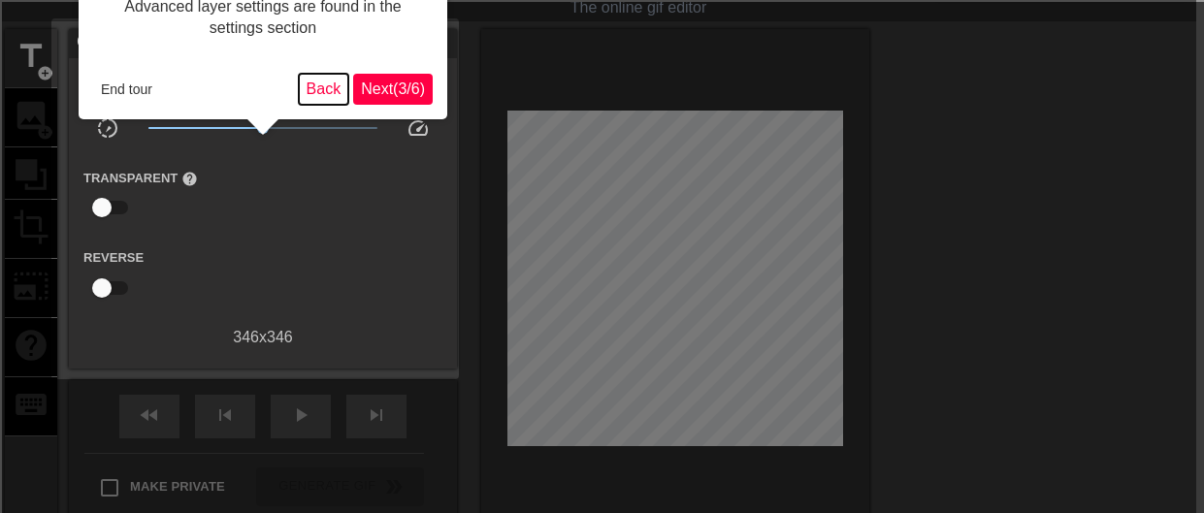
click at [300, 91] on button "Back" at bounding box center [324, 89] width 50 height 31
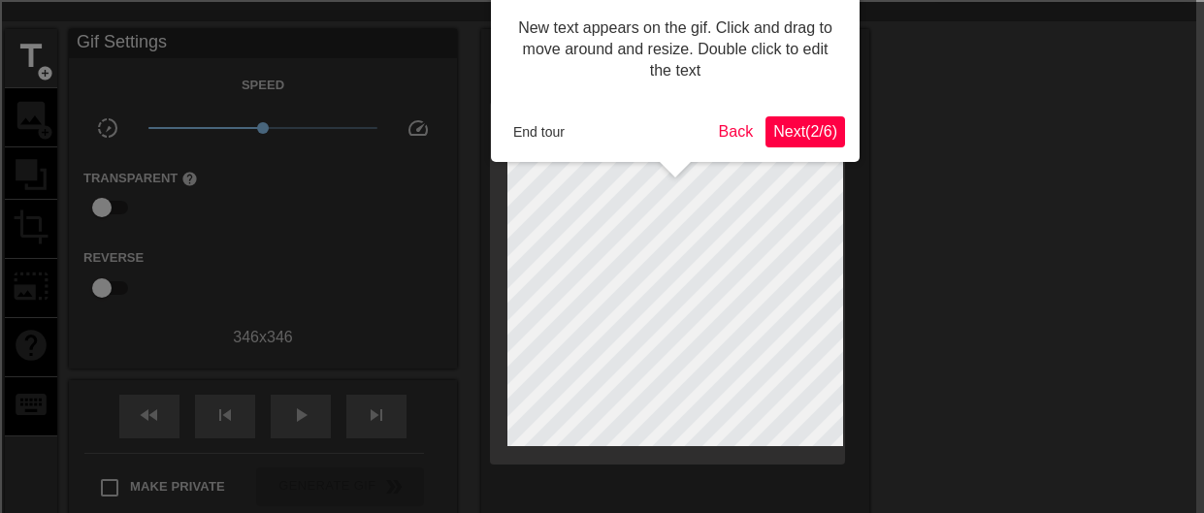
scroll to position [0, 8]
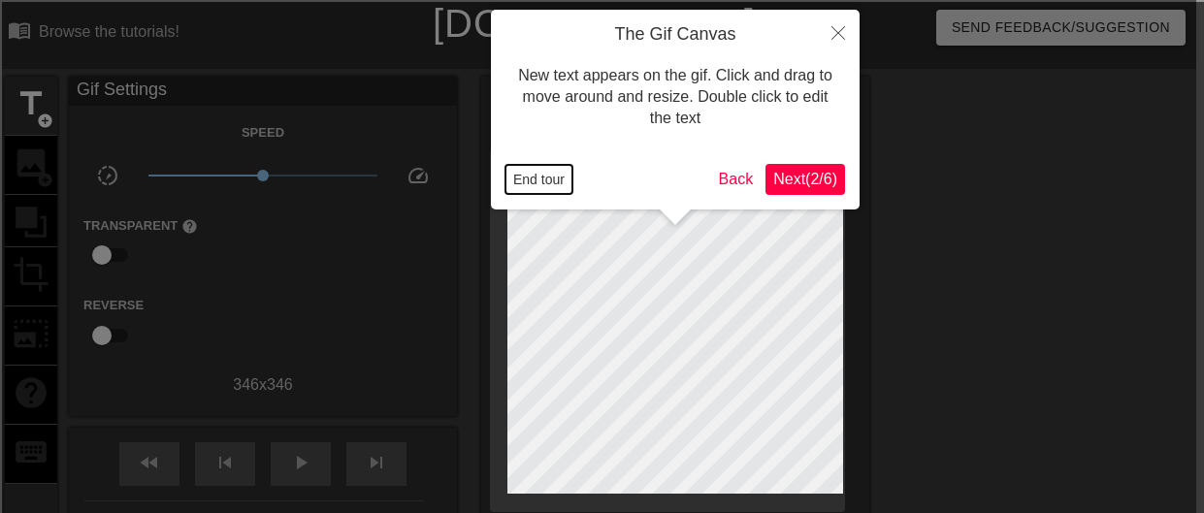
click at [508, 174] on button "End tour" at bounding box center [538, 179] width 67 height 29
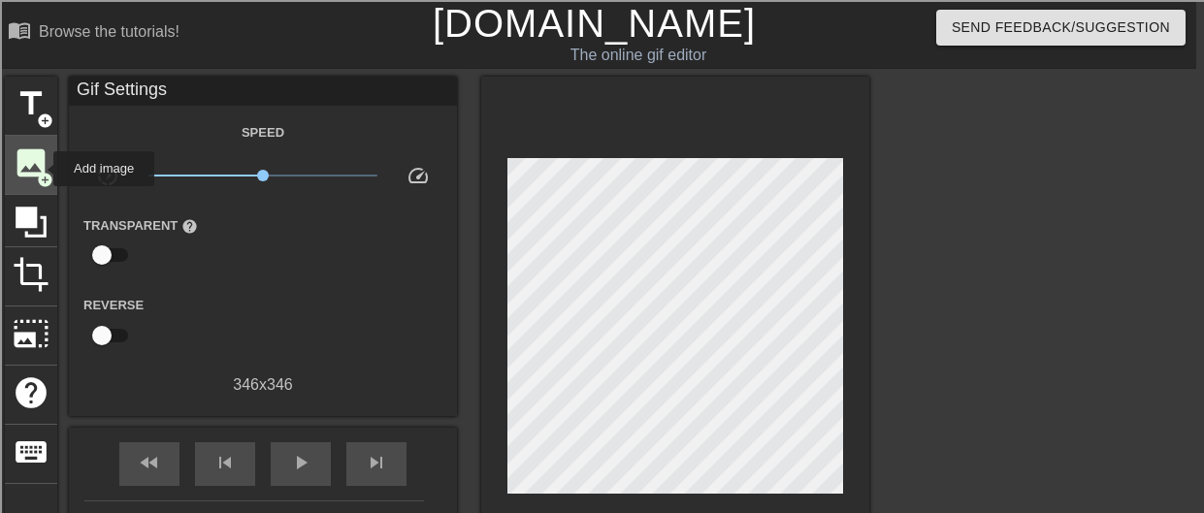
click at [41, 169] on span "image" at bounding box center [31, 163] width 37 height 37
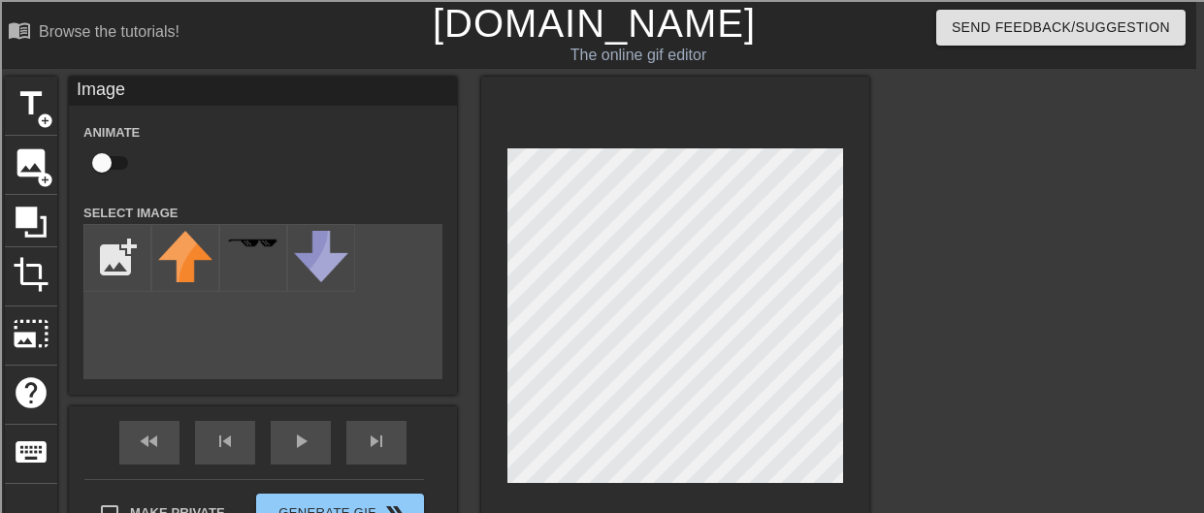
click at [173, 325] on div "add_photo_alternate" at bounding box center [262, 301] width 359 height 155
click at [124, 273] on input "file" at bounding box center [117, 258] width 66 height 66
click at [128, 259] on input "file" at bounding box center [117, 258] width 66 height 66
type input "C:\fakepath\new-pride-flag-01.webp"
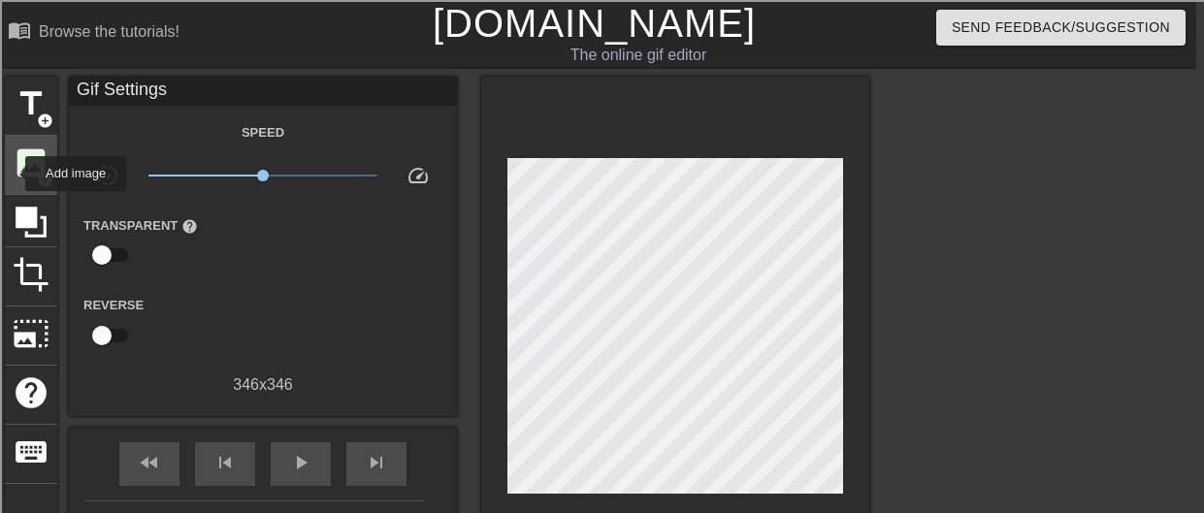
click at [15, 175] on span "image" at bounding box center [31, 163] width 37 height 37
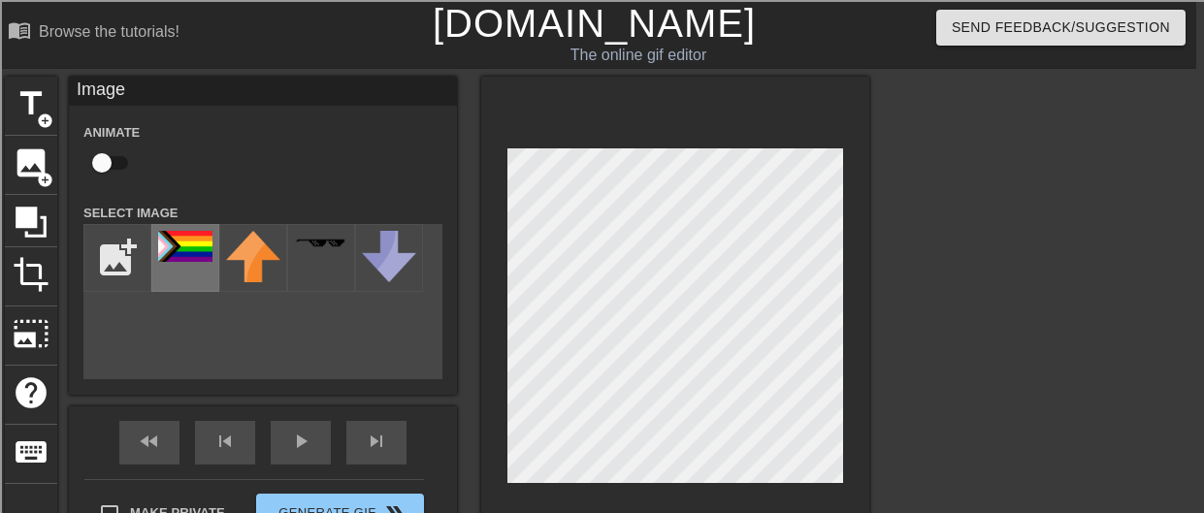
click at [202, 274] on div at bounding box center [185, 258] width 68 height 68
click at [701, 146] on div at bounding box center [675, 321] width 388 height 488
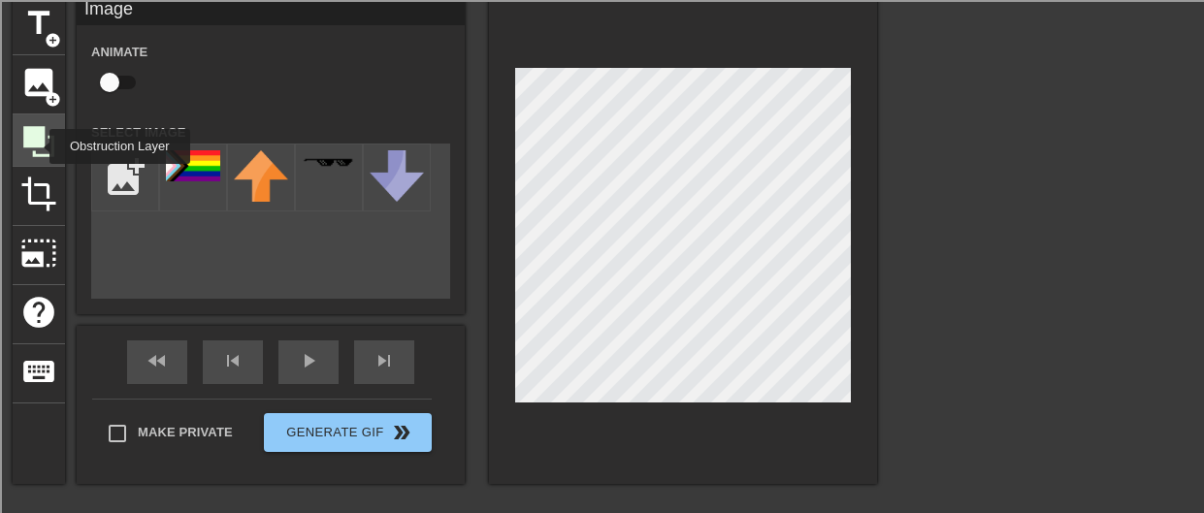
click at [38, 146] on icon at bounding box center [38, 141] width 31 height 31
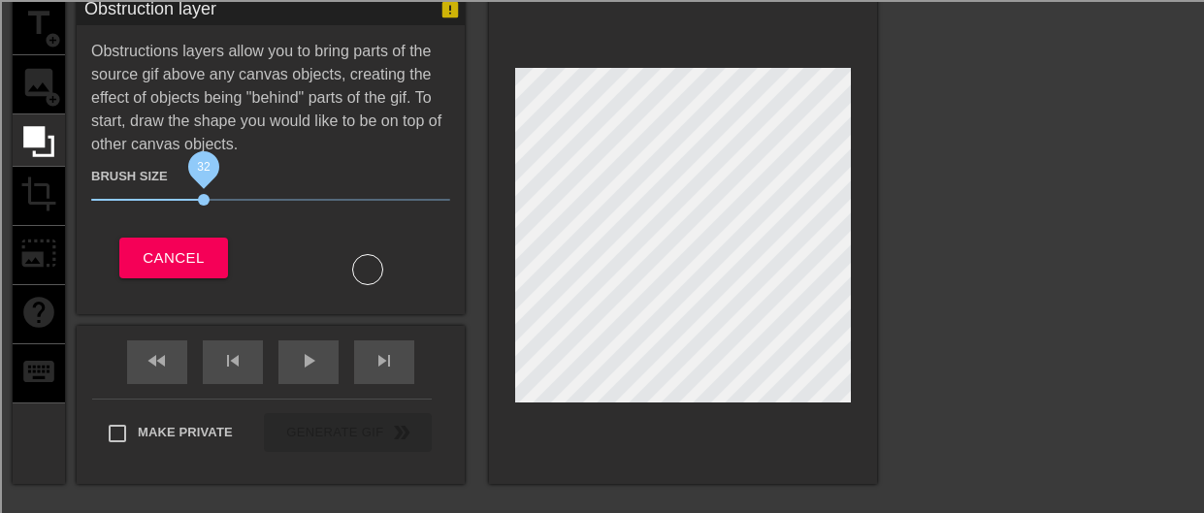
drag, startPoint x: 194, startPoint y: 202, endPoint x: 211, endPoint y: 205, distance: 17.7
click at [209, 205] on span "32" at bounding box center [204, 200] width 12 height 12
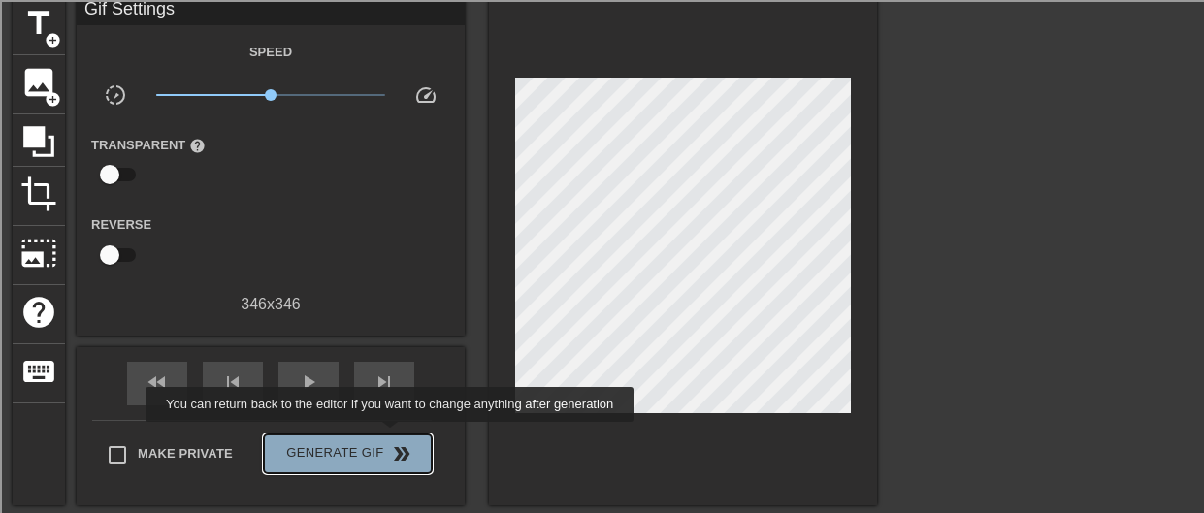
click at [390, 435] on button "Generate Gif double_arrow" at bounding box center [348, 453] width 168 height 39
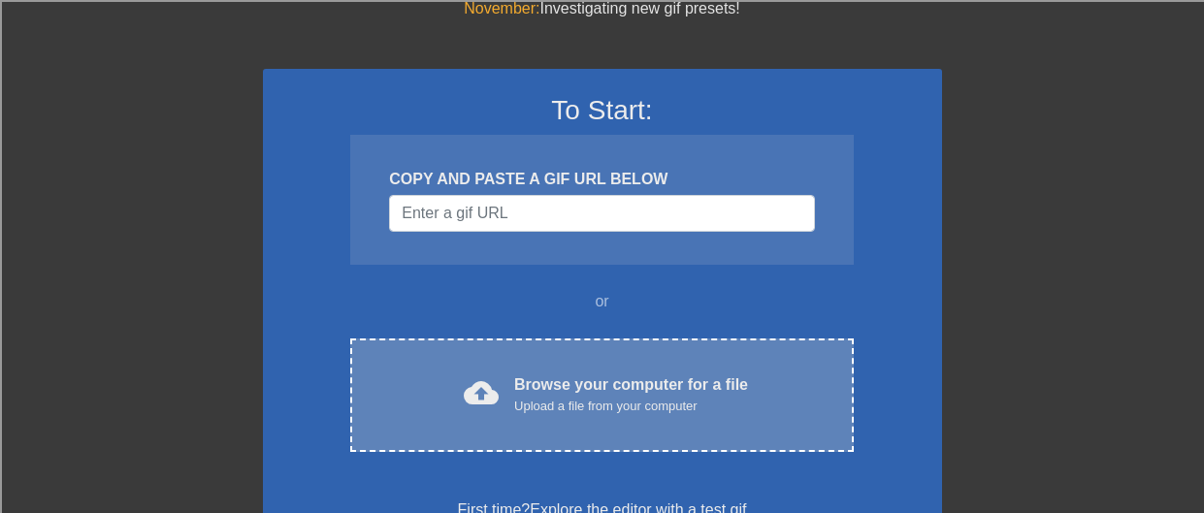
click at [487, 377] on span "cloud_upload" at bounding box center [481, 392] width 35 height 35
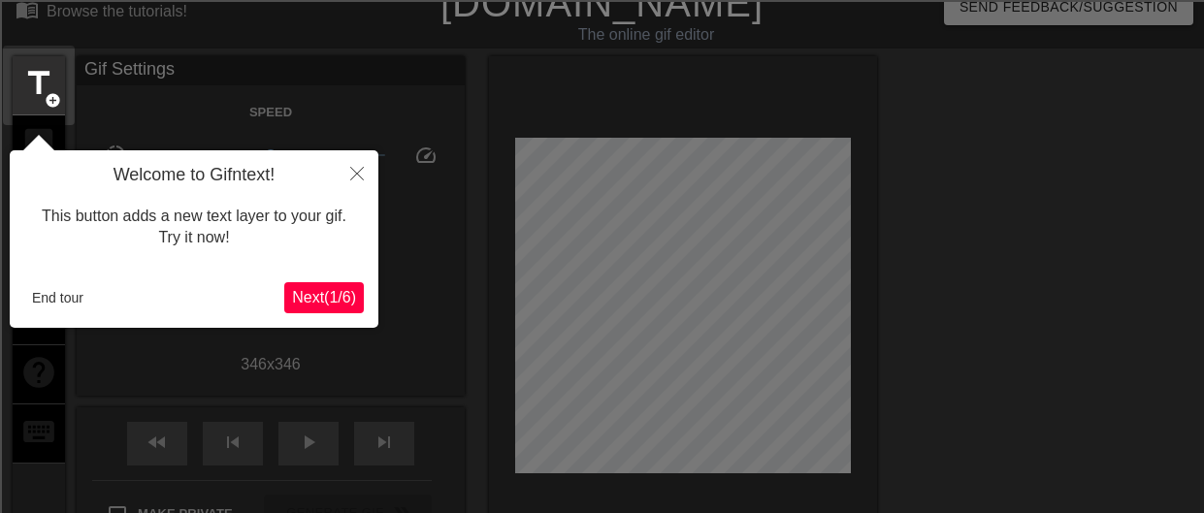
scroll to position [48, 0]
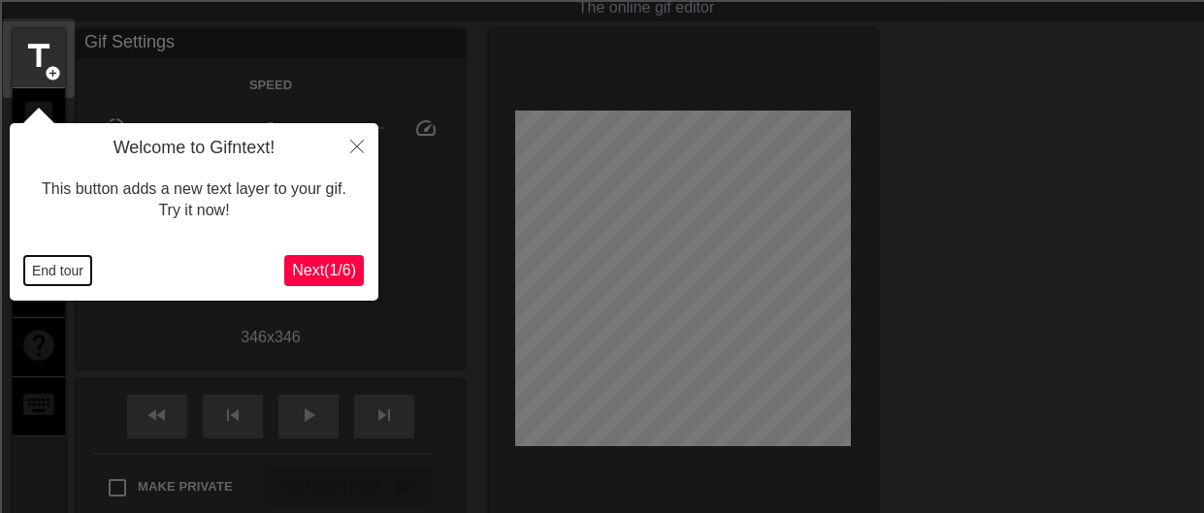
click at [62, 273] on button "End tour" at bounding box center [57, 270] width 67 height 29
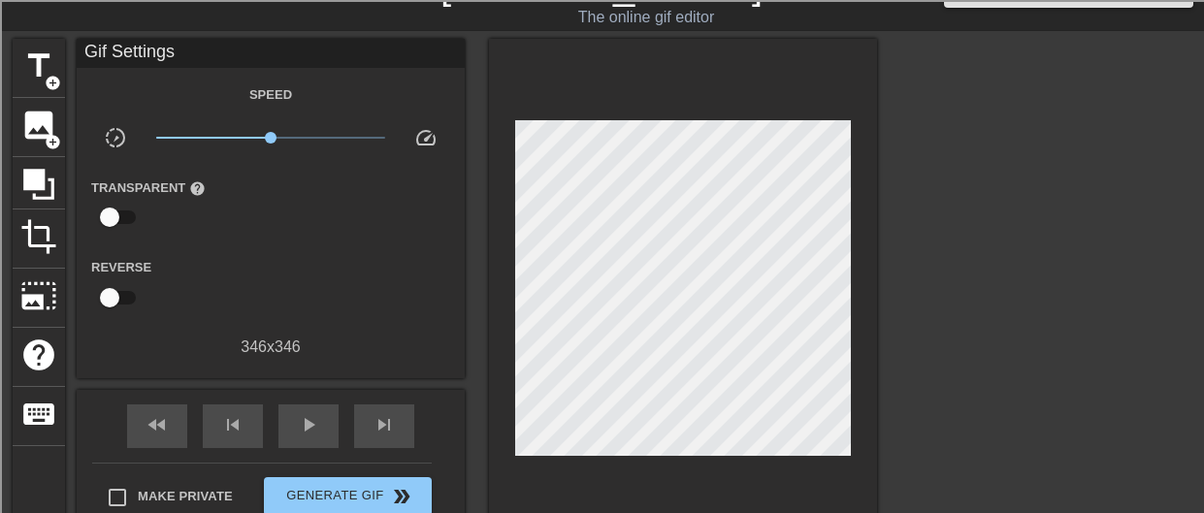
scroll to position [0, 0]
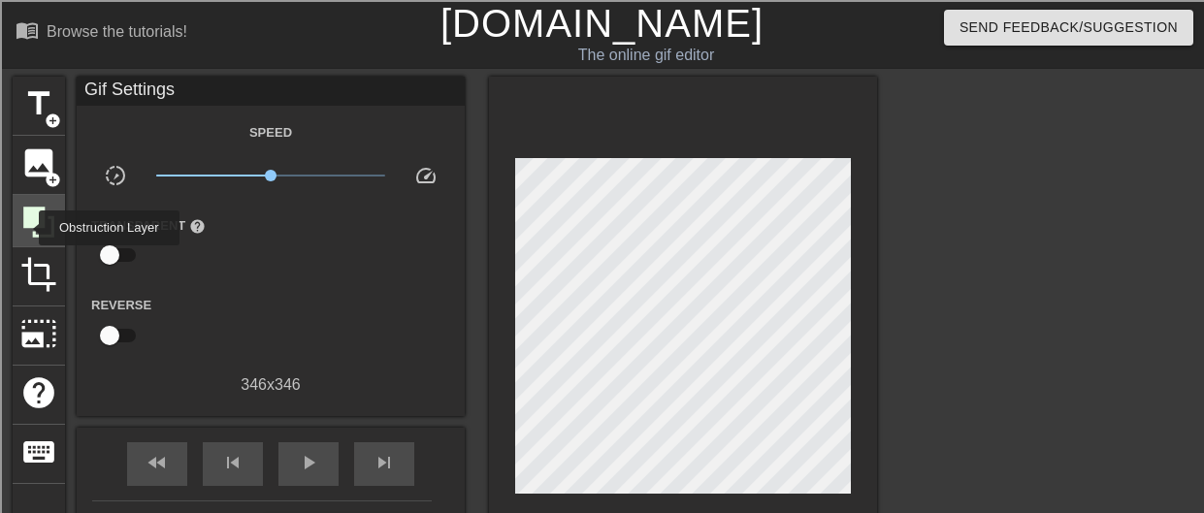
click at [26, 228] on icon at bounding box center [38, 222] width 31 height 31
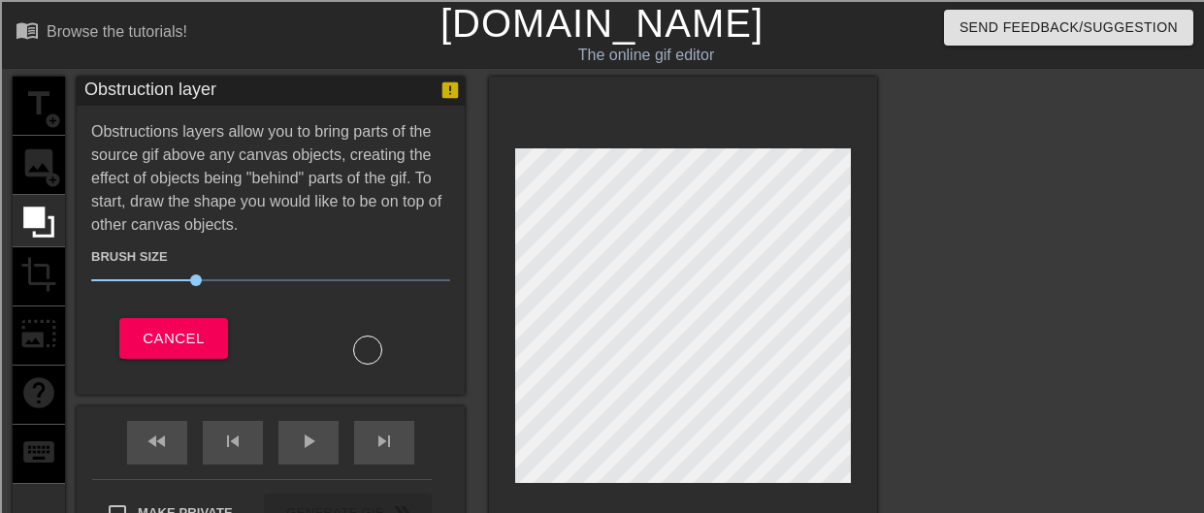
click at [41, 172] on div "title add_circle image add_circle crop photo_size_select_large help keyboard" at bounding box center [39, 321] width 52 height 488
click at [193, 335] on span "Cancel" at bounding box center [173, 338] width 61 height 25
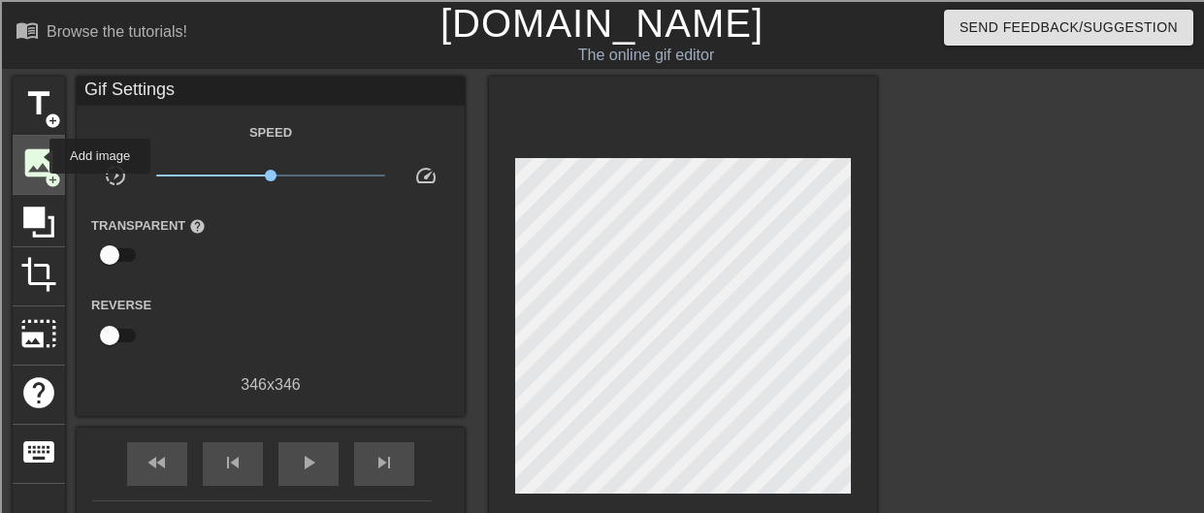
click at [37, 159] on span "image" at bounding box center [38, 163] width 37 height 37
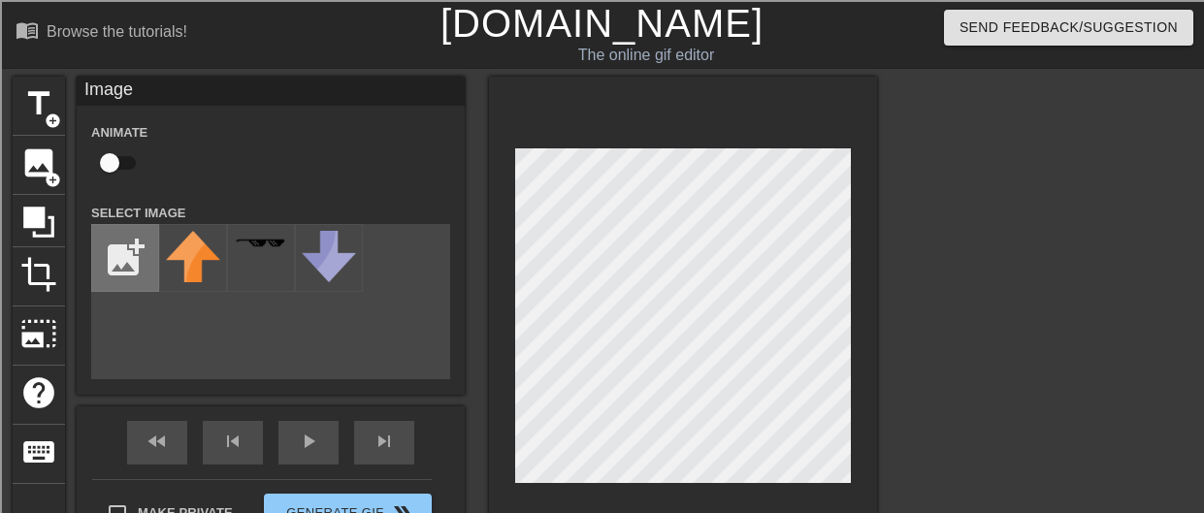
click at [136, 250] on input "file" at bounding box center [125, 258] width 66 height 66
type input "C:\fakepath\new-pride-flag-01.webp"
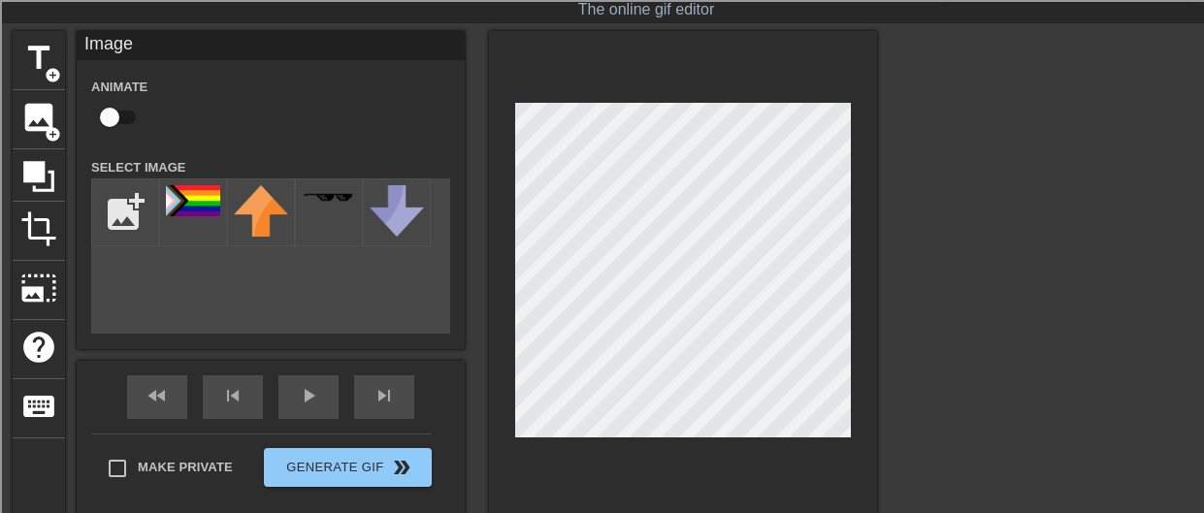
scroll to position [45, 0]
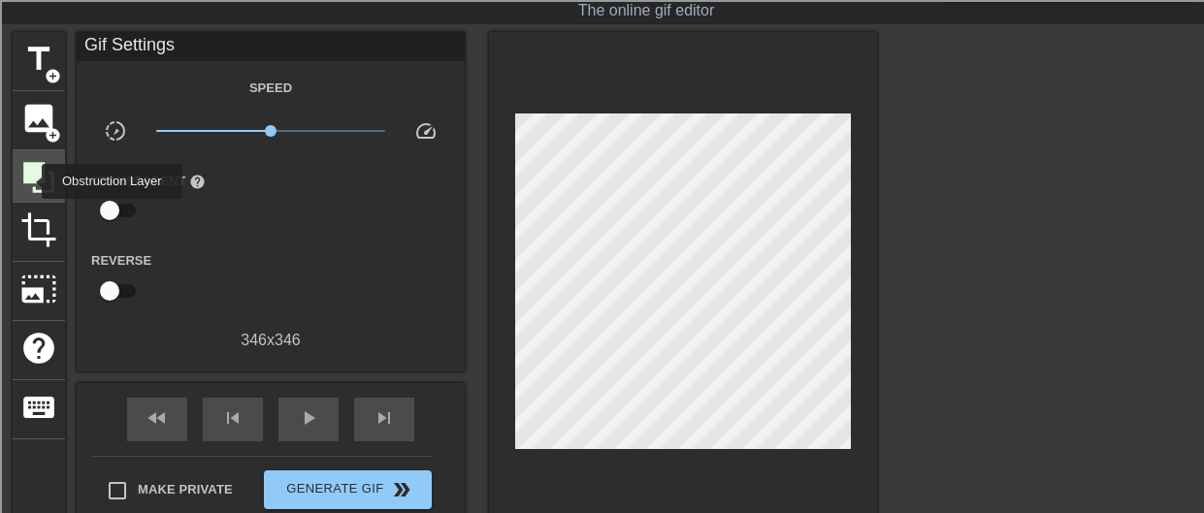
click at [29, 181] on icon at bounding box center [38, 177] width 31 height 31
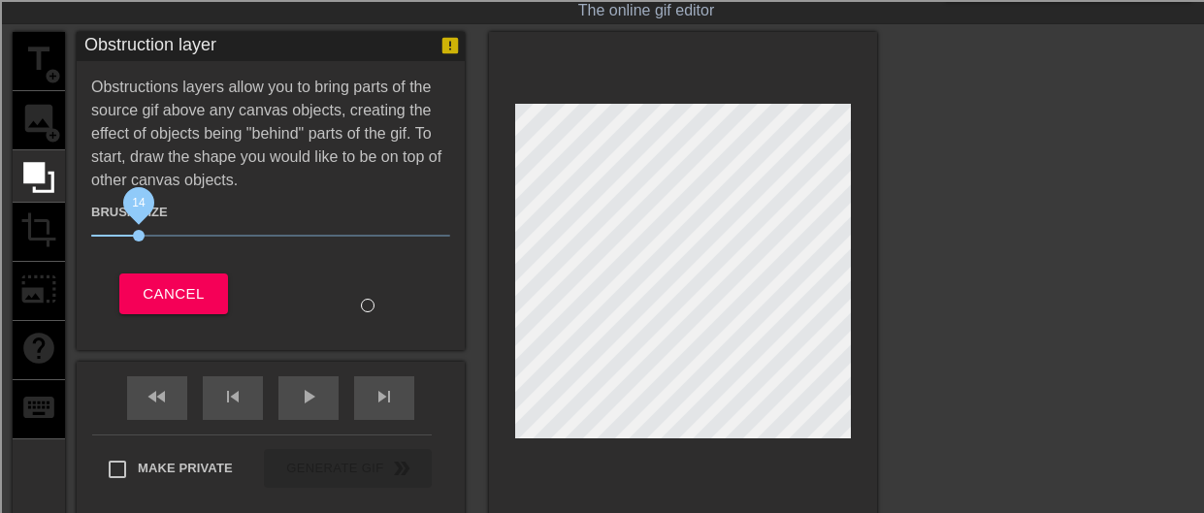
drag, startPoint x: 196, startPoint y: 235, endPoint x: 130, endPoint y: 241, distance: 66.2
click at [133, 241] on span "14" at bounding box center [139, 236] width 12 height 12
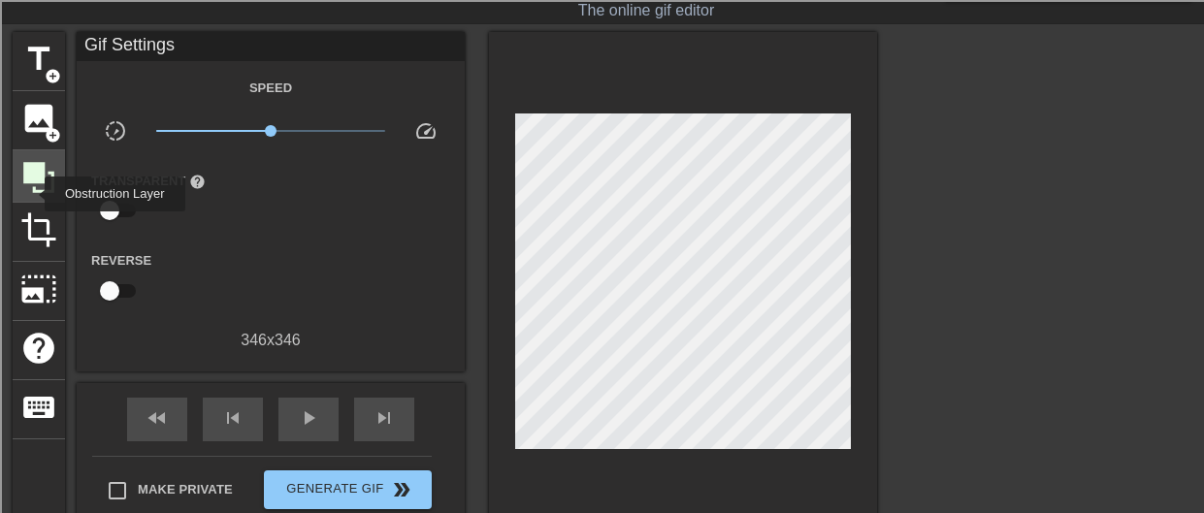
click at [33, 193] on icon at bounding box center [38, 177] width 37 height 37
click at [46, 229] on span "crop" at bounding box center [38, 229] width 37 height 37
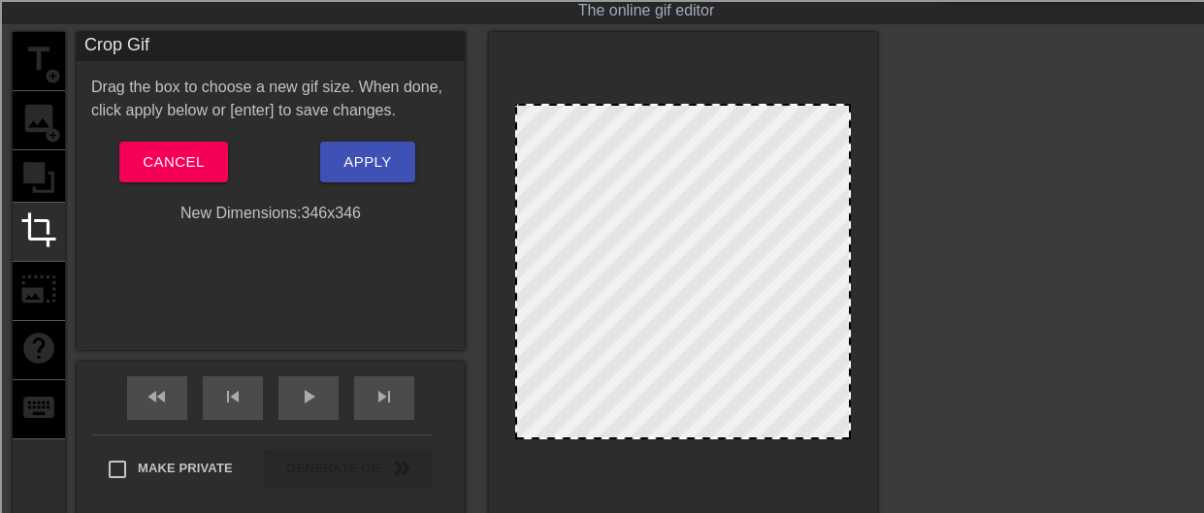
click at [48, 274] on div "title add_circle image add_circle crop photo_size_select_large help keyboard" at bounding box center [39, 276] width 52 height 488
click at [179, 168] on span "Cancel" at bounding box center [173, 161] width 61 height 25
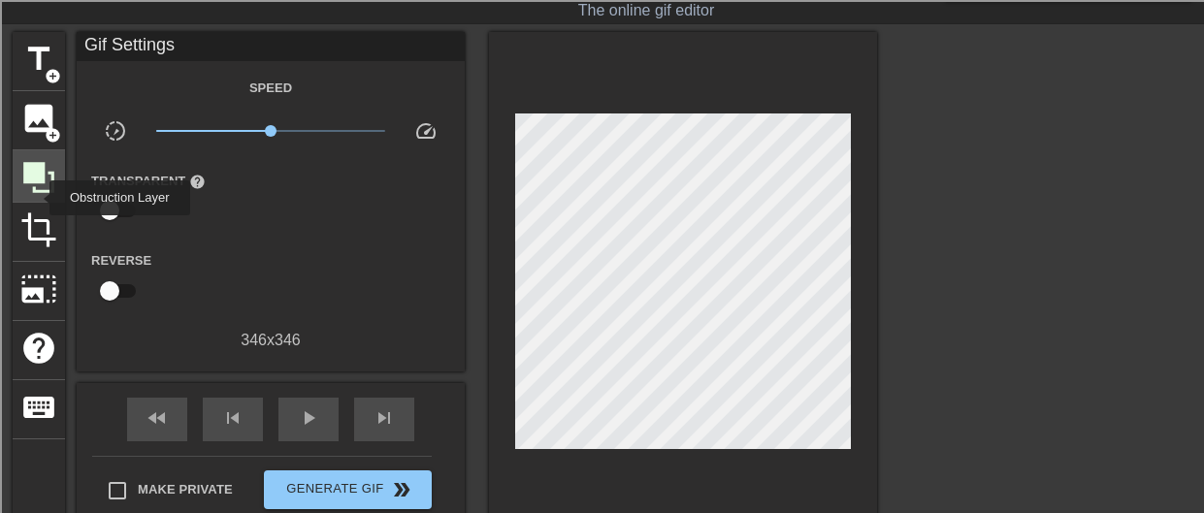
click at [37, 198] on div at bounding box center [39, 176] width 52 height 52
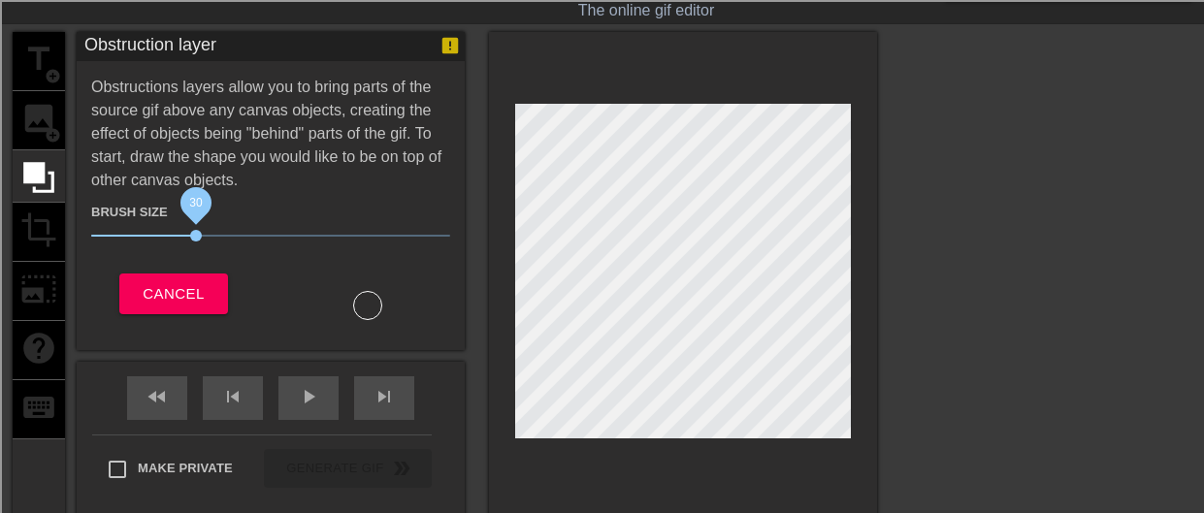
drag, startPoint x: 140, startPoint y: 232, endPoint x: 195, endPoint y: 233, distance: 55.3
click at [195, 233] on span "30" at bounding box center [270, 235] width 359 height 23
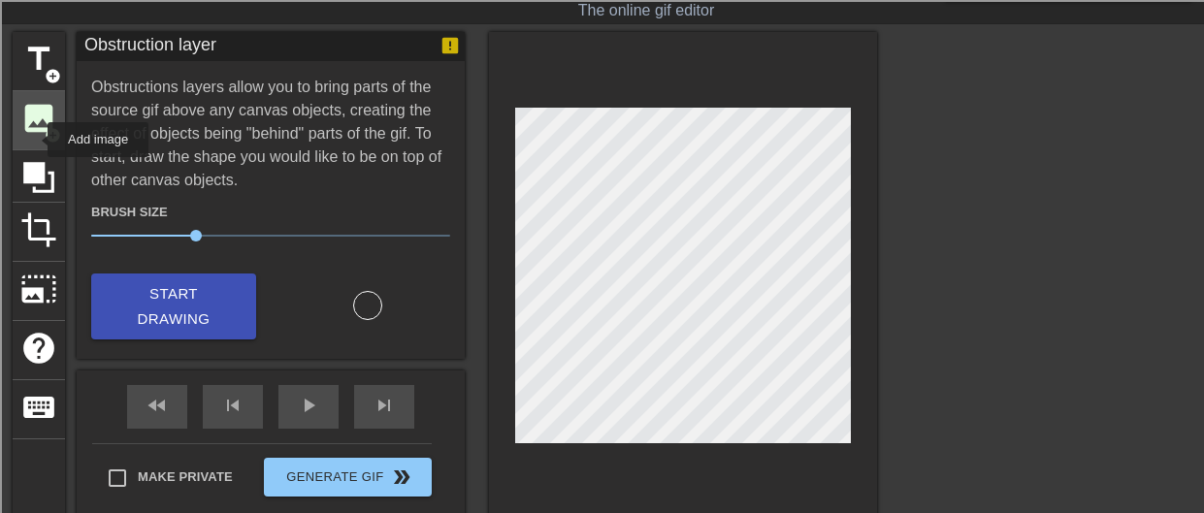
click at [35, 140] on div "image add_circle" at bounding box center [39, 120] width 52 height 59
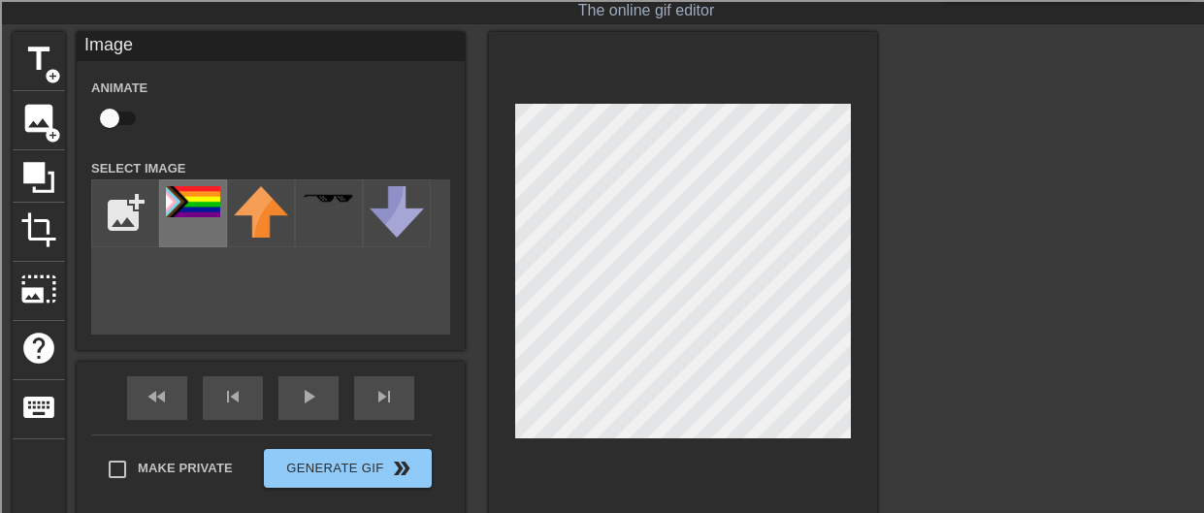
click at [212, 219] on div at bounding box center [193, 213] width 68 height 68
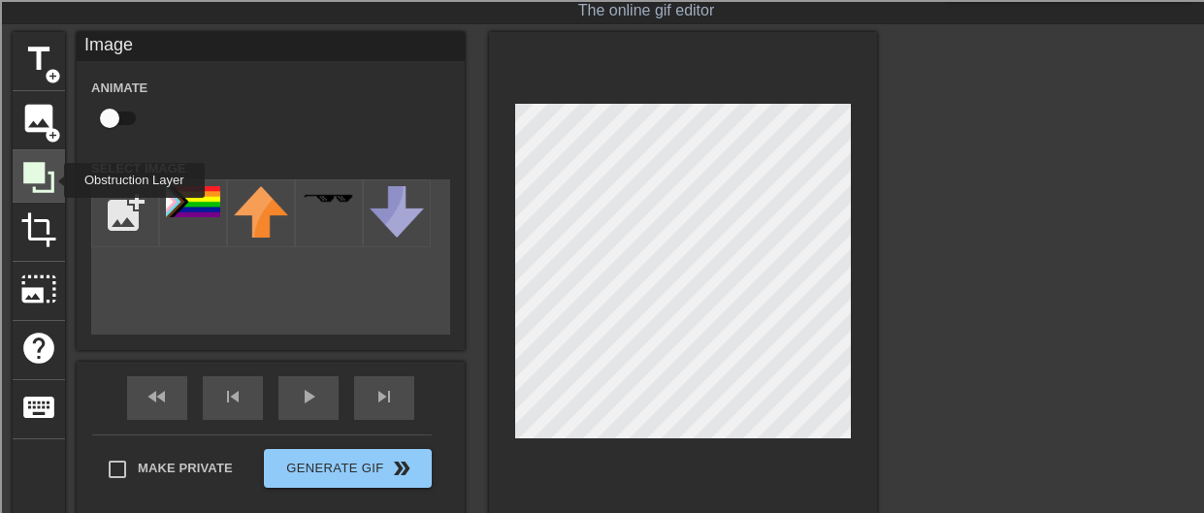
click at [51, 180] on icon at bounding box center [38, 177] width 31 height 31
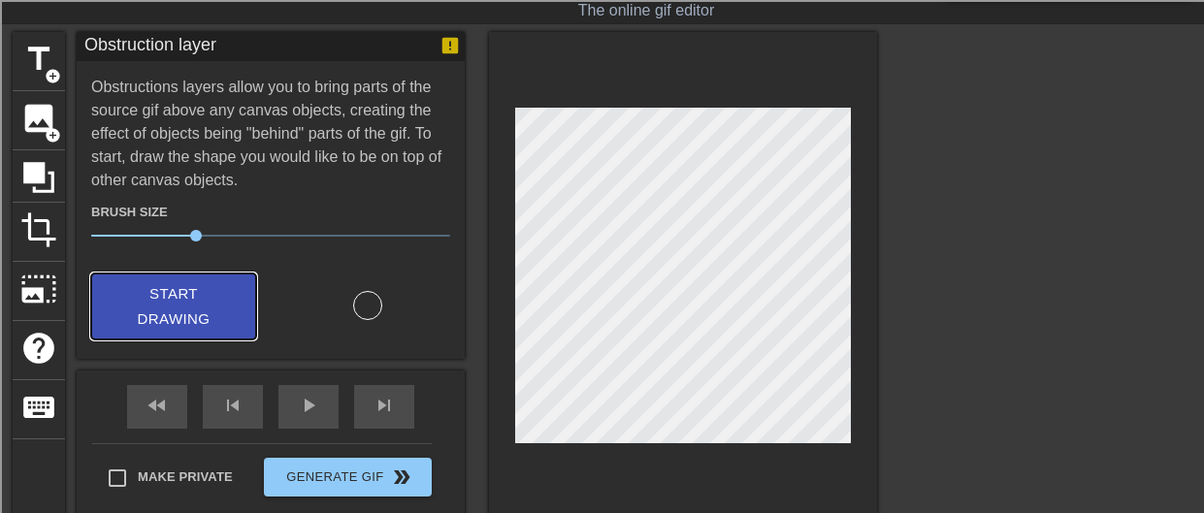
click at [166, 306] on span "Start Drawing" at bounding box center [173, 306] width 118 height 51
